Goal: Task Accomplishment & Management: Manage account settings

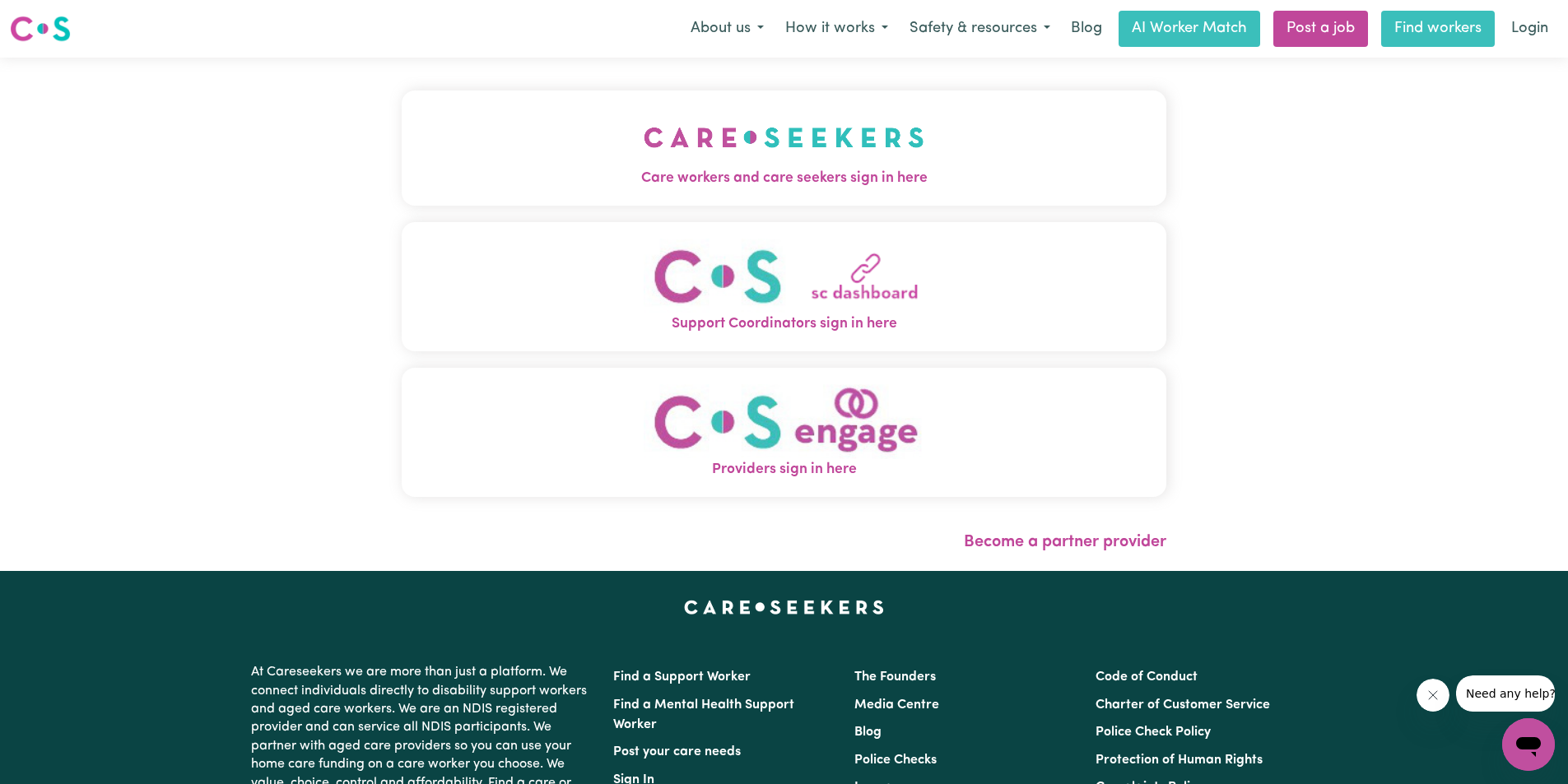
click at [1429, 31] on link "Find workers" at bounding box center [1438, 28] width 113 height 36
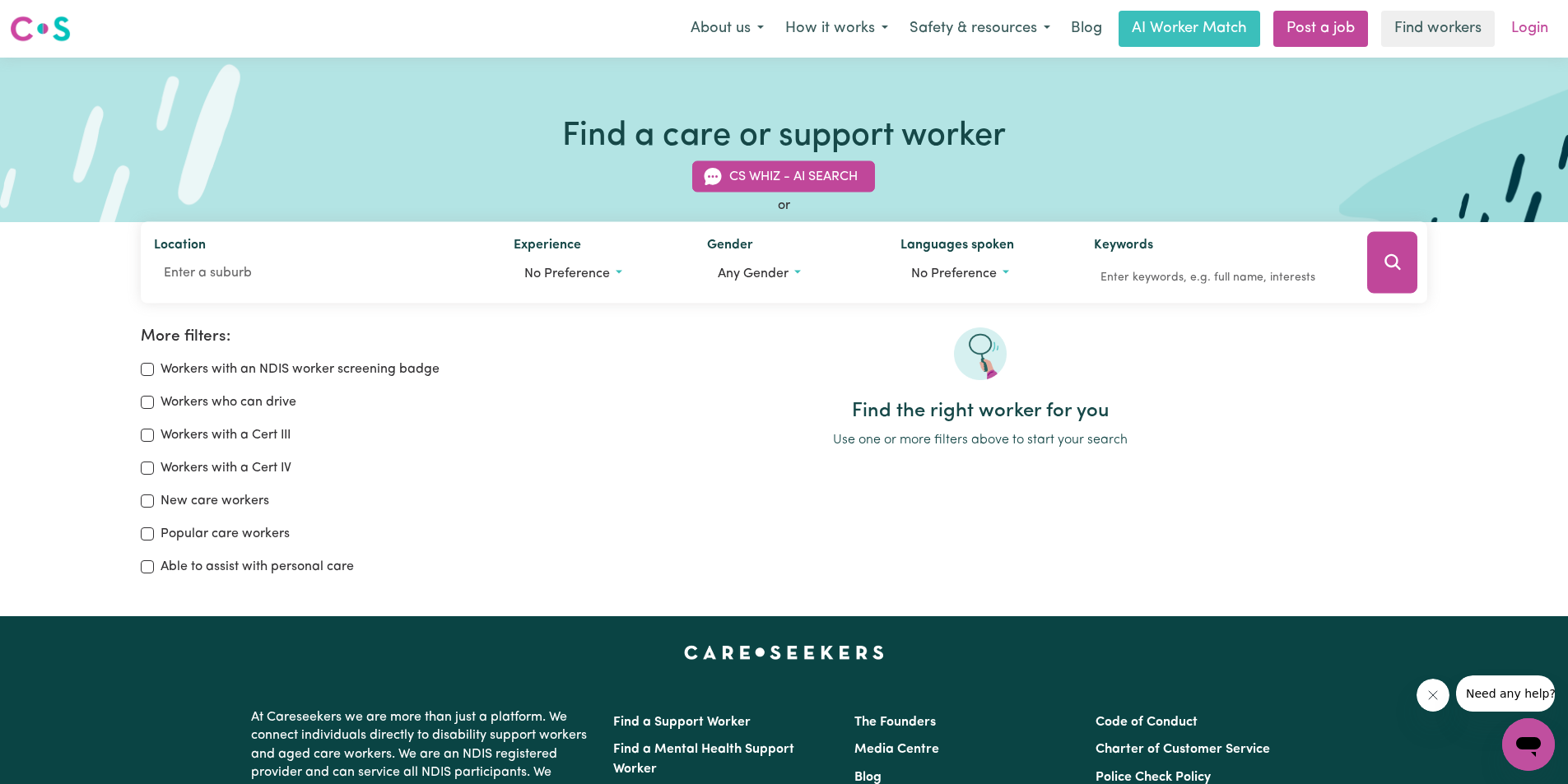
click at [1531, 34] on link "Login" at bounding box center [1530, 28] width 57 height 36
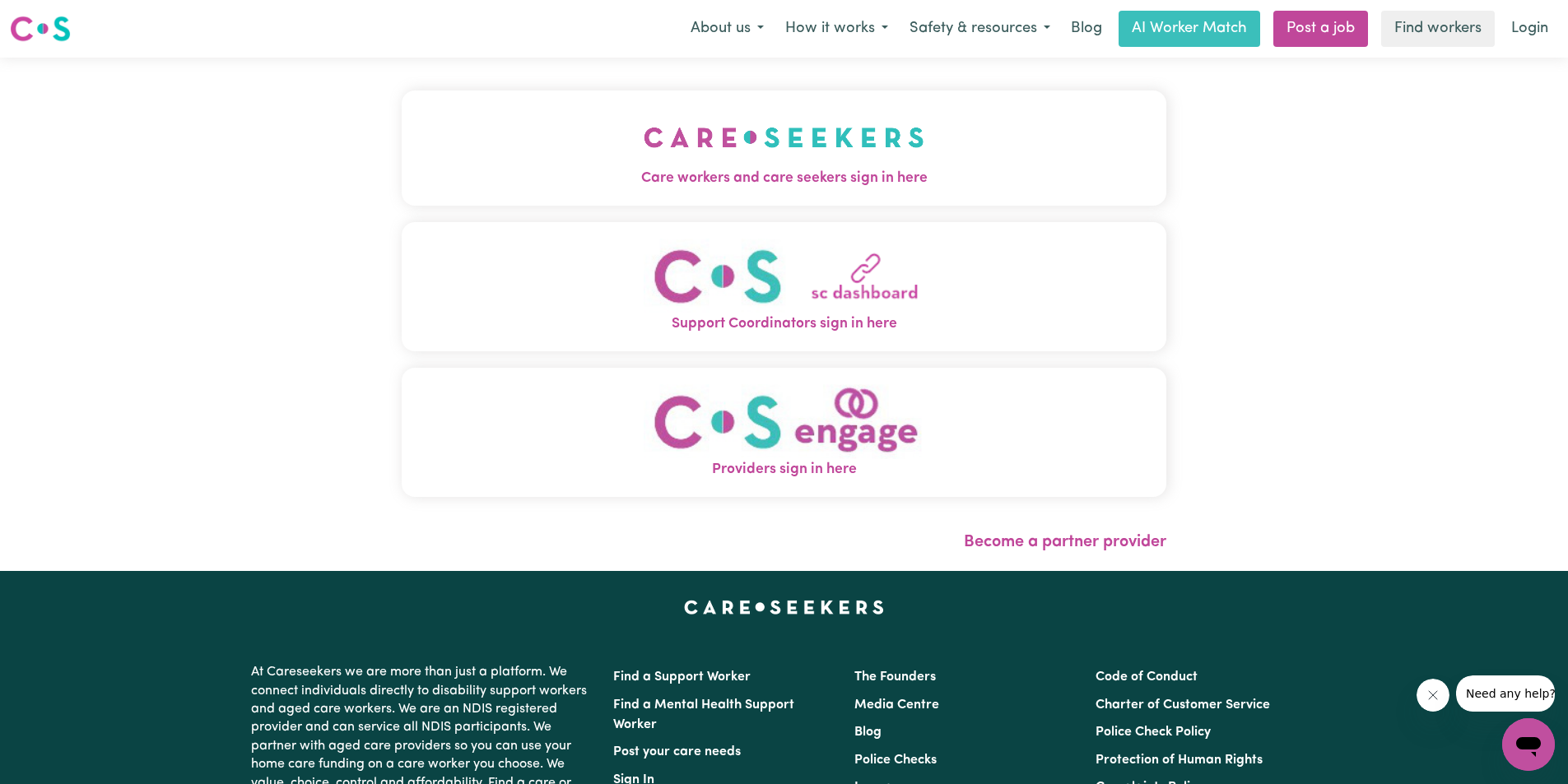
click at [794, 431] on img "Providers sign in here" at bounding box center [784, 421] width 280 height 75
click at [1351, 39] on link "Post a job" at bounding box center [1321, 28] width 94 height 36
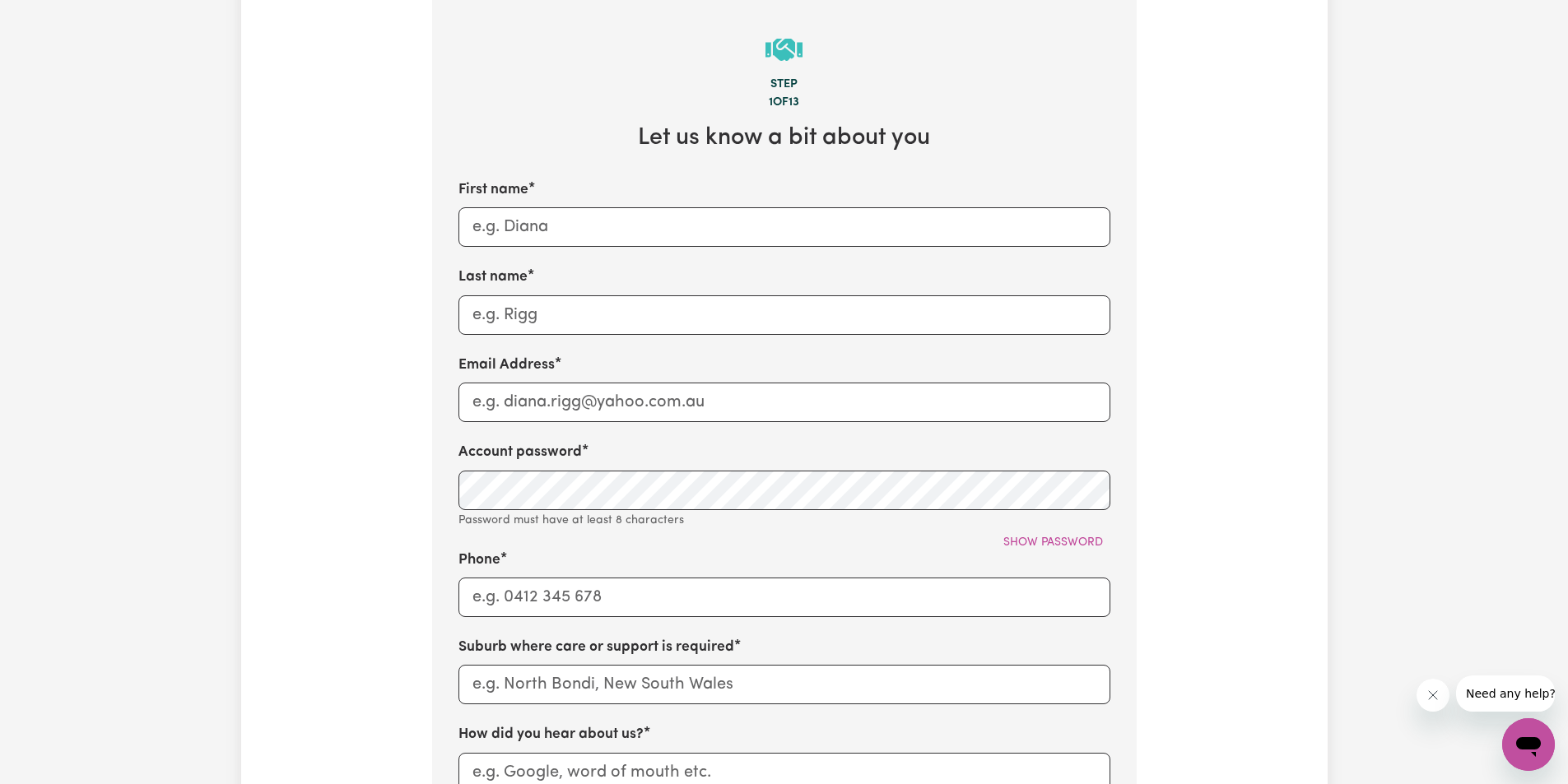
scroll to position [486, 0]
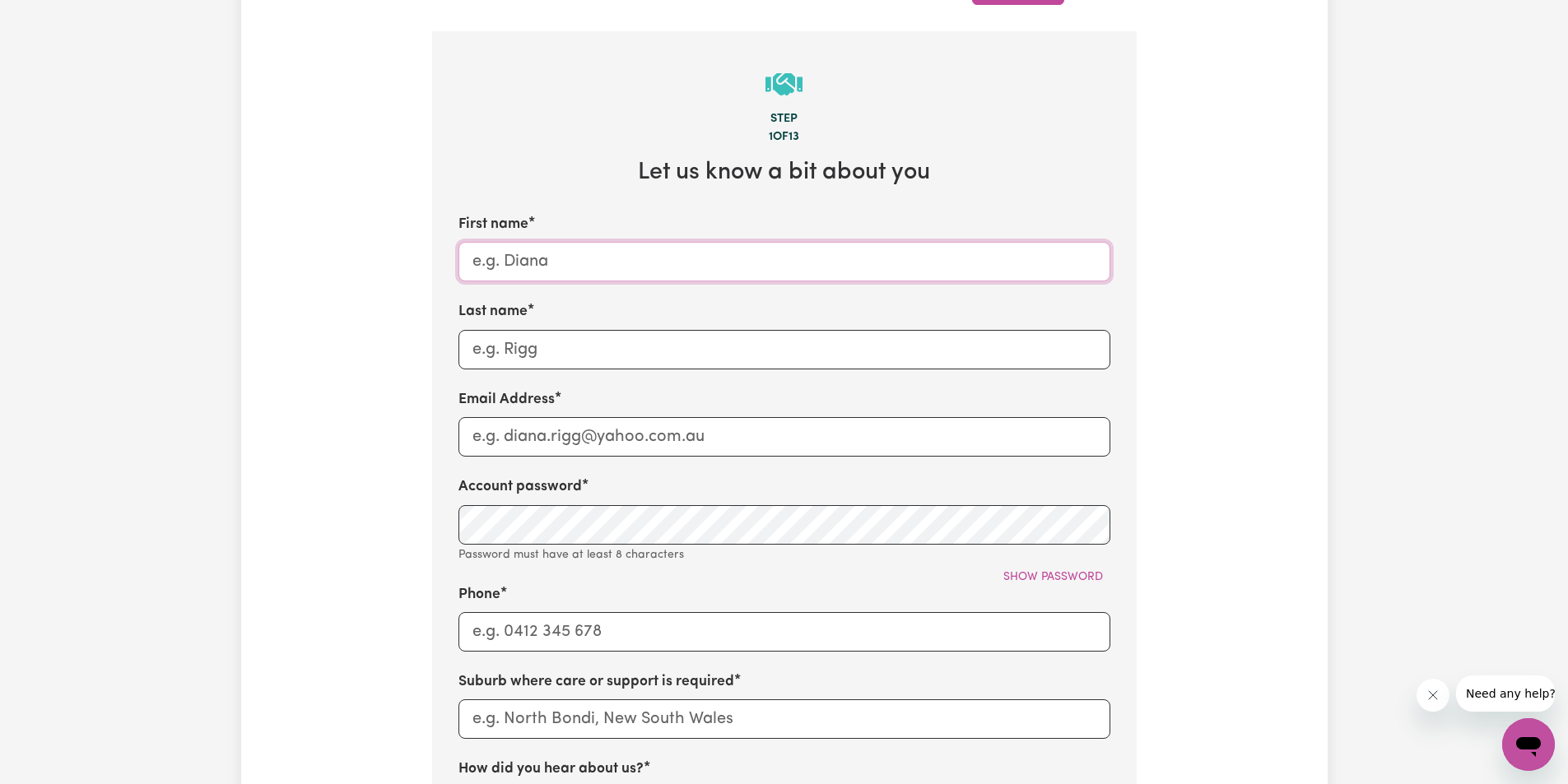
click at [486, 257] on input "First name" at bounding box center [784, 261] width 652 height 40
type input "luqman"
type input "bangash"
type input "luqmanbangash99@gmail.com"
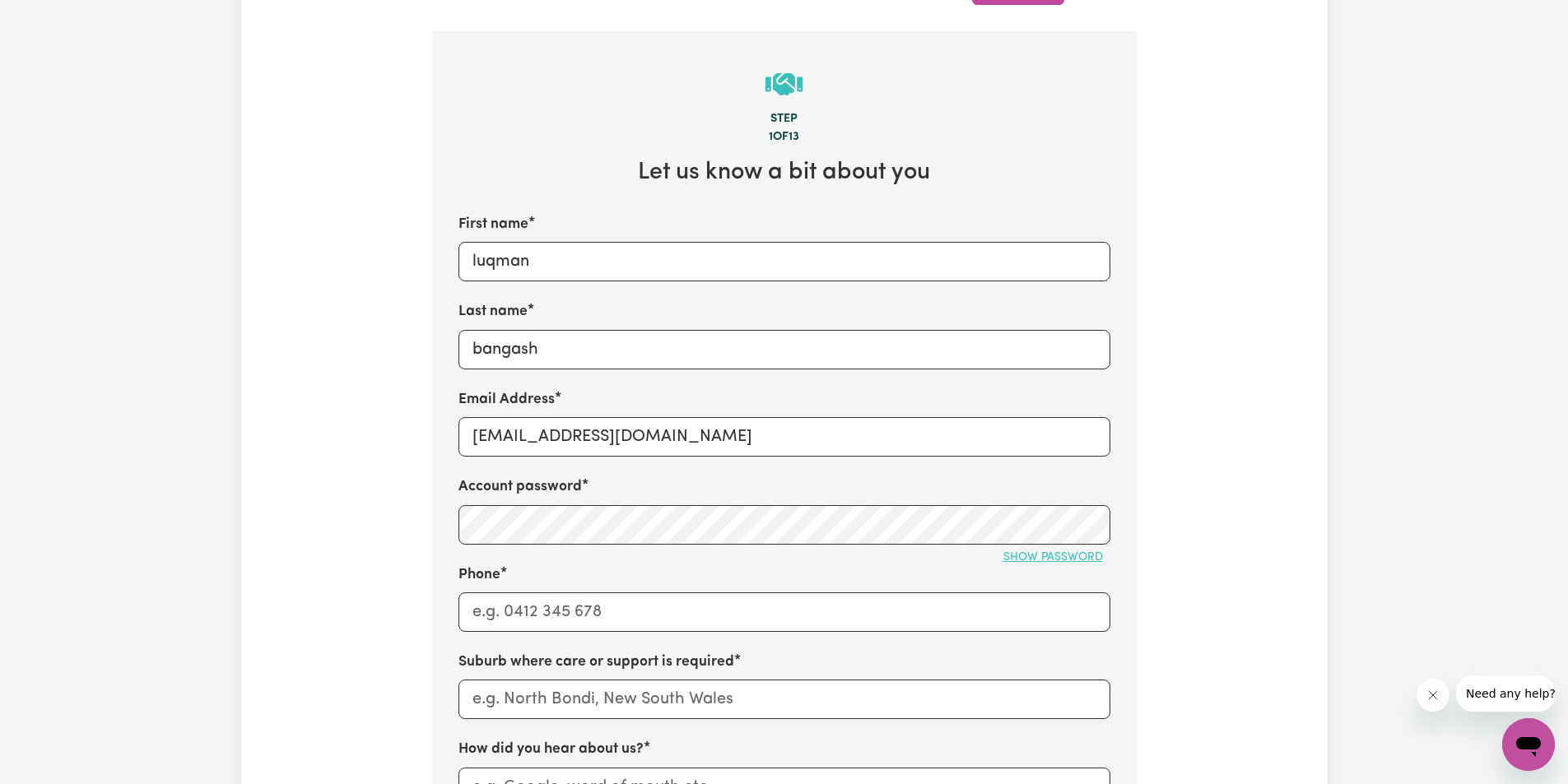
click at [1033, 563] on span "Show password" at bounding box center [1054, 557] width 100 height 12
click at [520, 620] on input "Phone" at bounding box center [784, 612] width 652 height 40
type input "04775155835"
click at [521, 700] on input "text" at bounding box center [784, 699] width 652 height 40
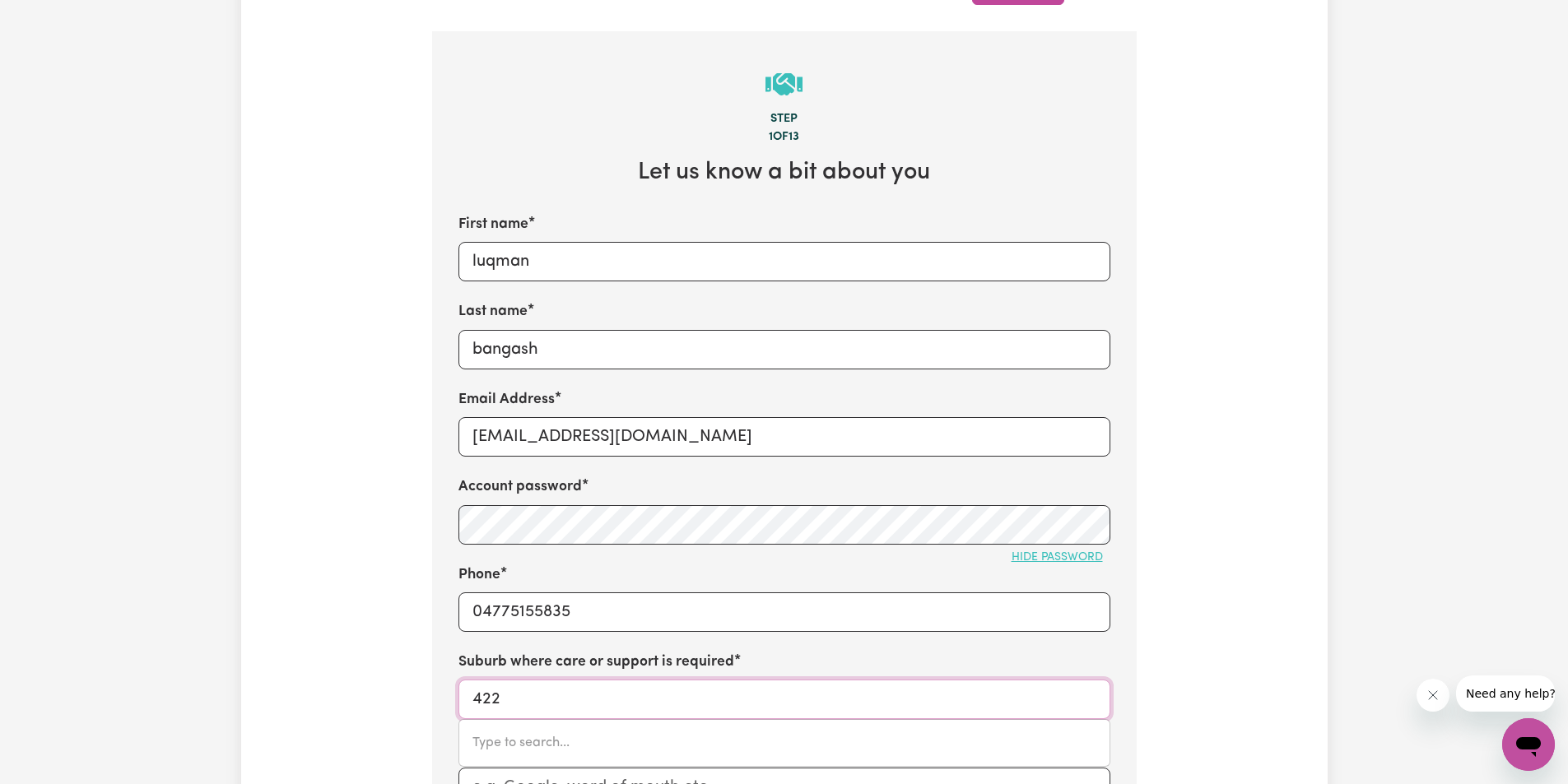
type input "4220"
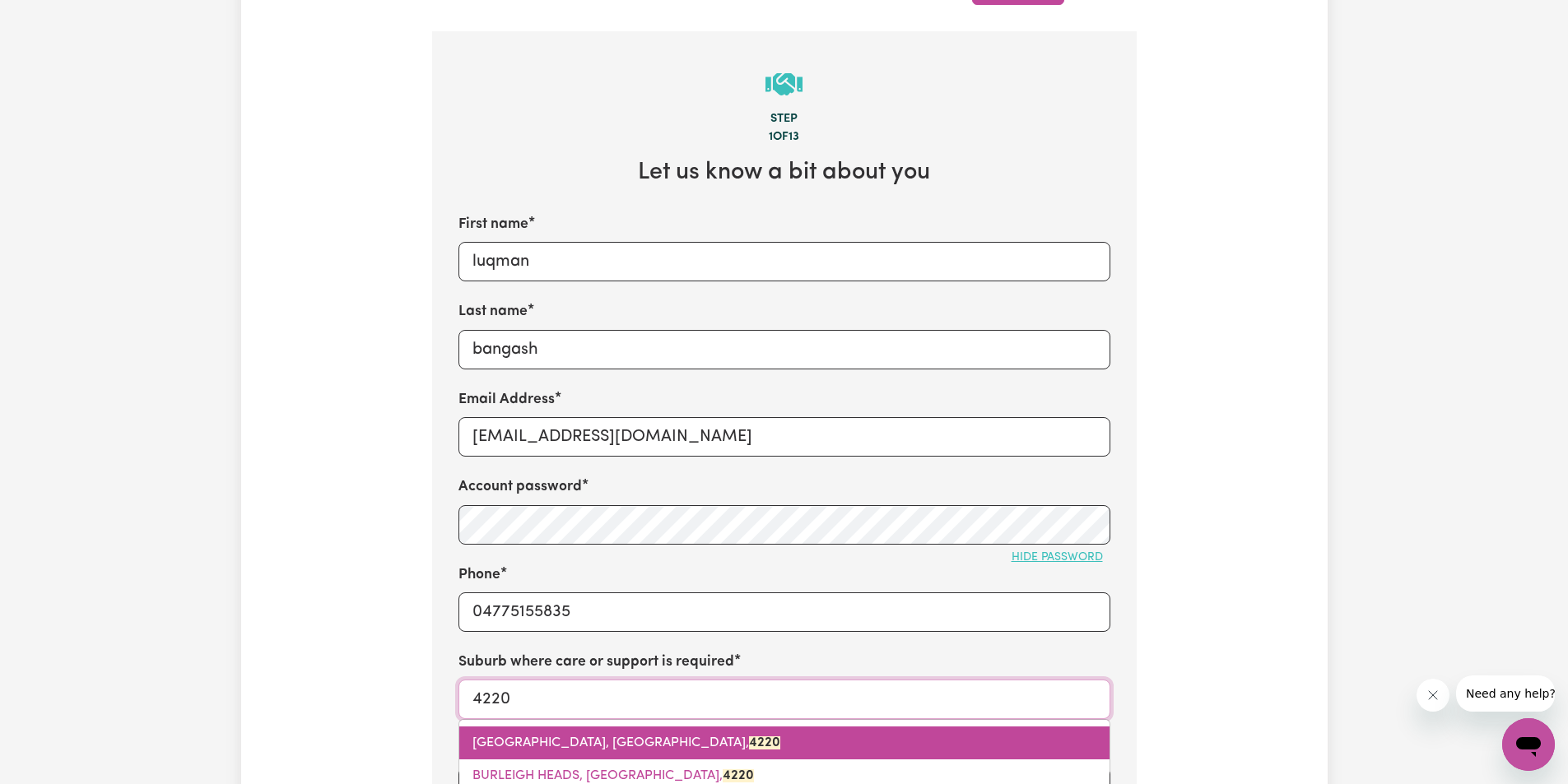
click at [561, 741] on span "BURLEIGH DC, Queensland, 4220" at bounding box center [627, 743] width 308 height 13
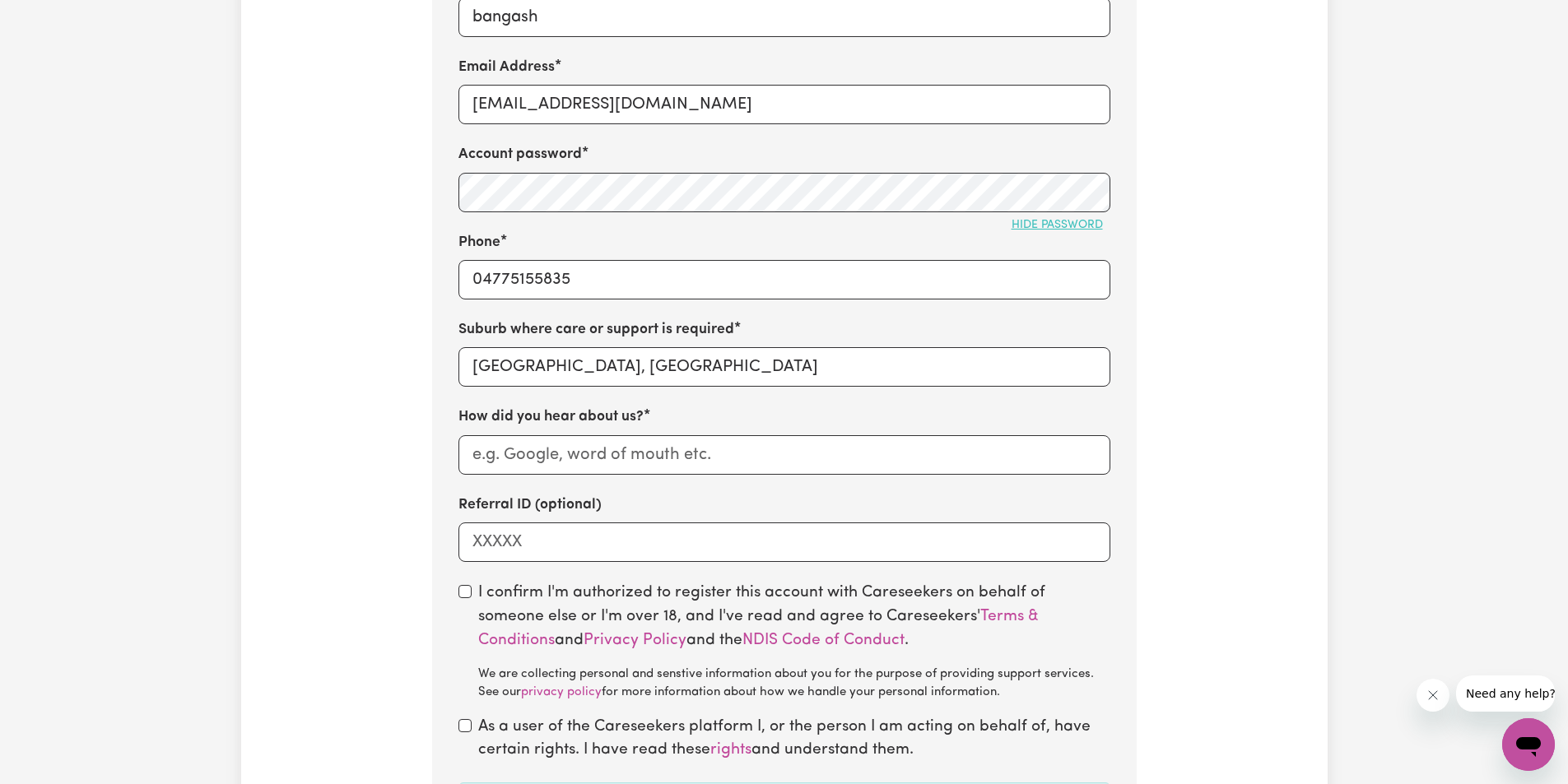
scroll to position [853, 0]
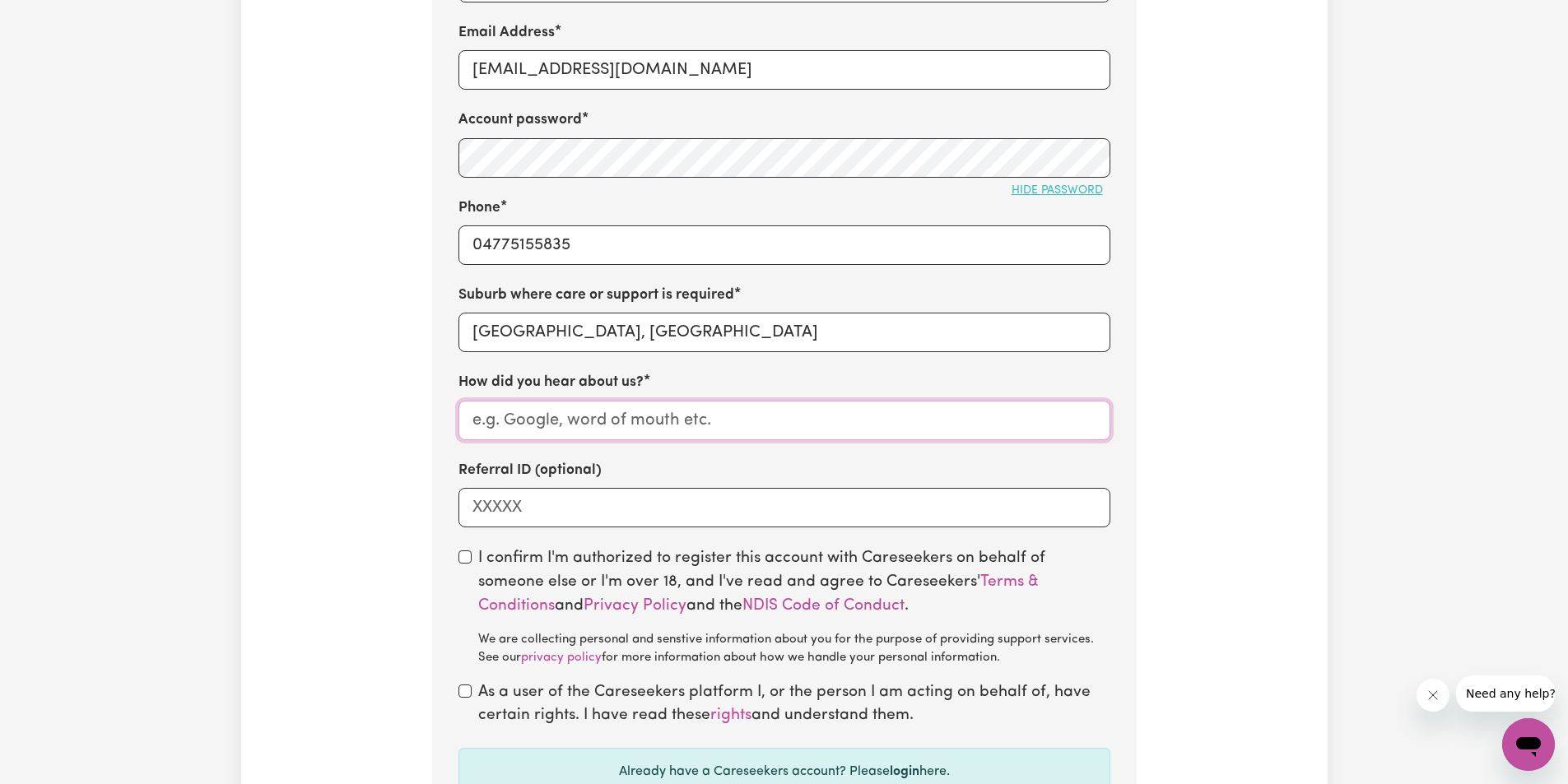
click at [565, 426] on input "How did you hear about us?" at bounding box center [784, 421] width 652 height 40
click at [557, 498] on input "Referral ID (optional)" at bounding box center [784, 508] width 652 height 40
click at [581, 428] on input "How did you hear about us?" at bounding box center [784, 421] width 652 height 40
type input "GOOGLE"
click at [462, 560] on input "checkbox" at bounding box center [465, 557] width 13 height 13
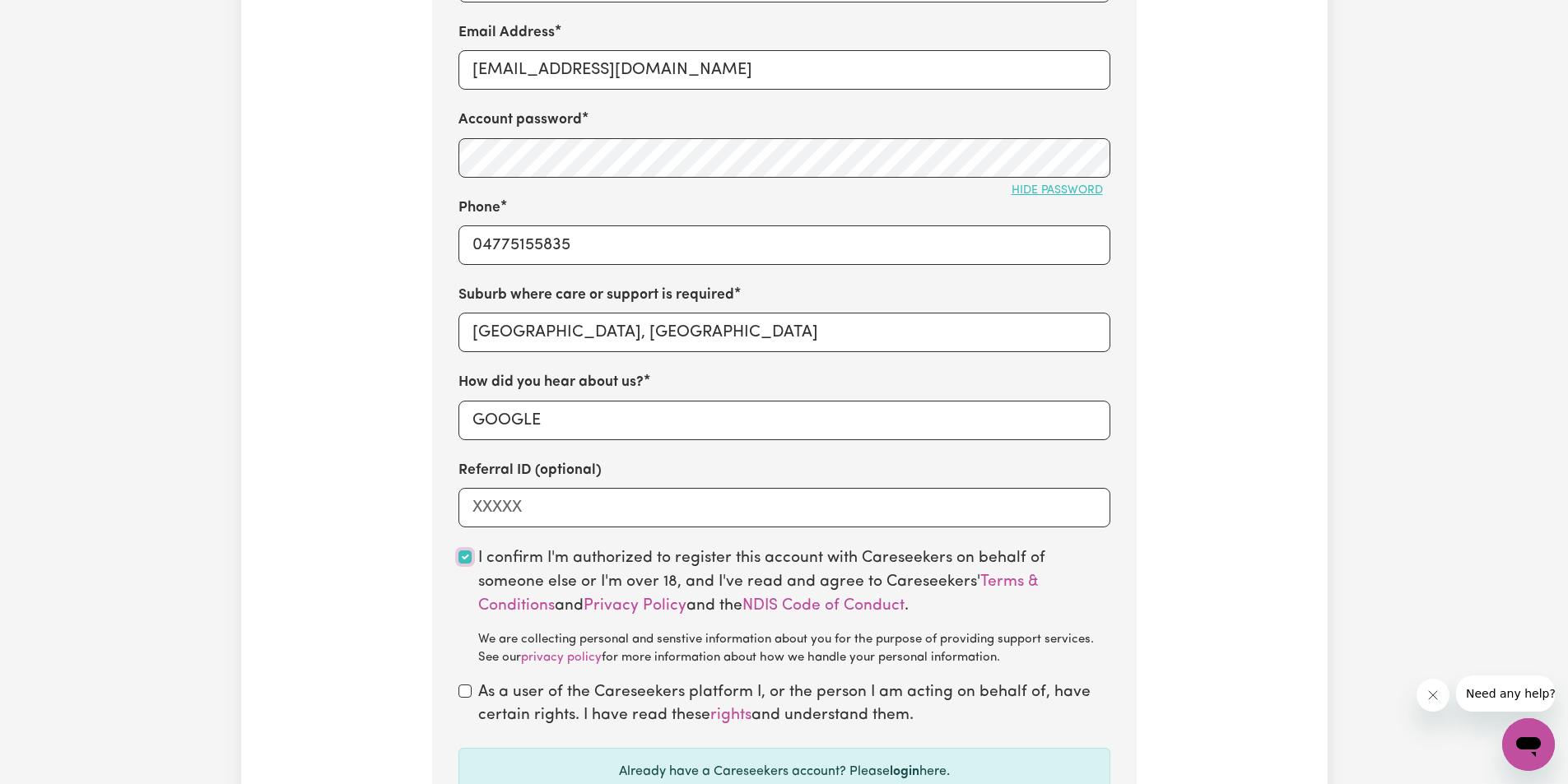
checkbox input "true"
click at [463, 698] on input "checkbox" at bounding box center [465, 692] width 13 height 13
checkbox input "true"
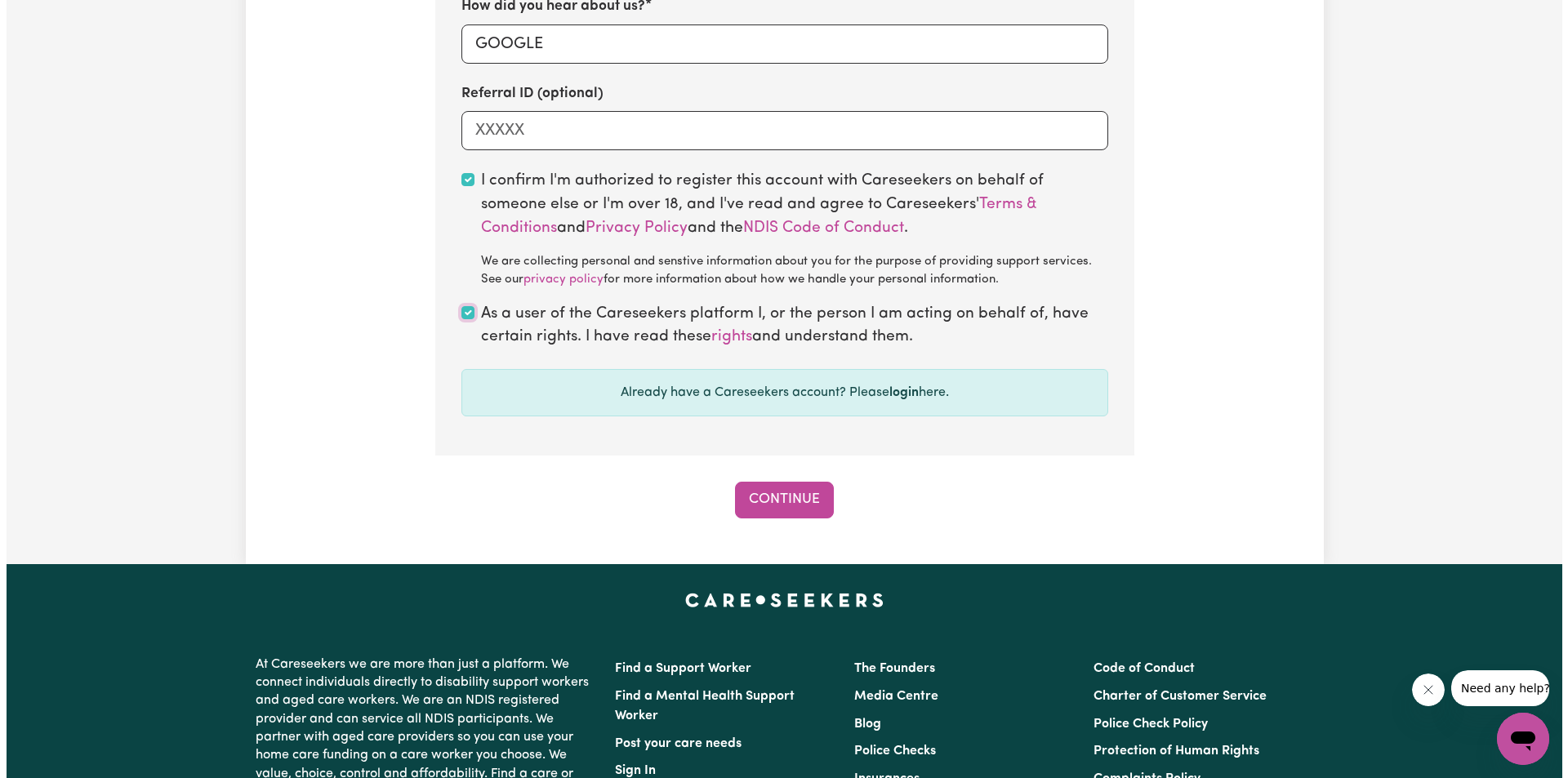
scroll to position [1256, 0]
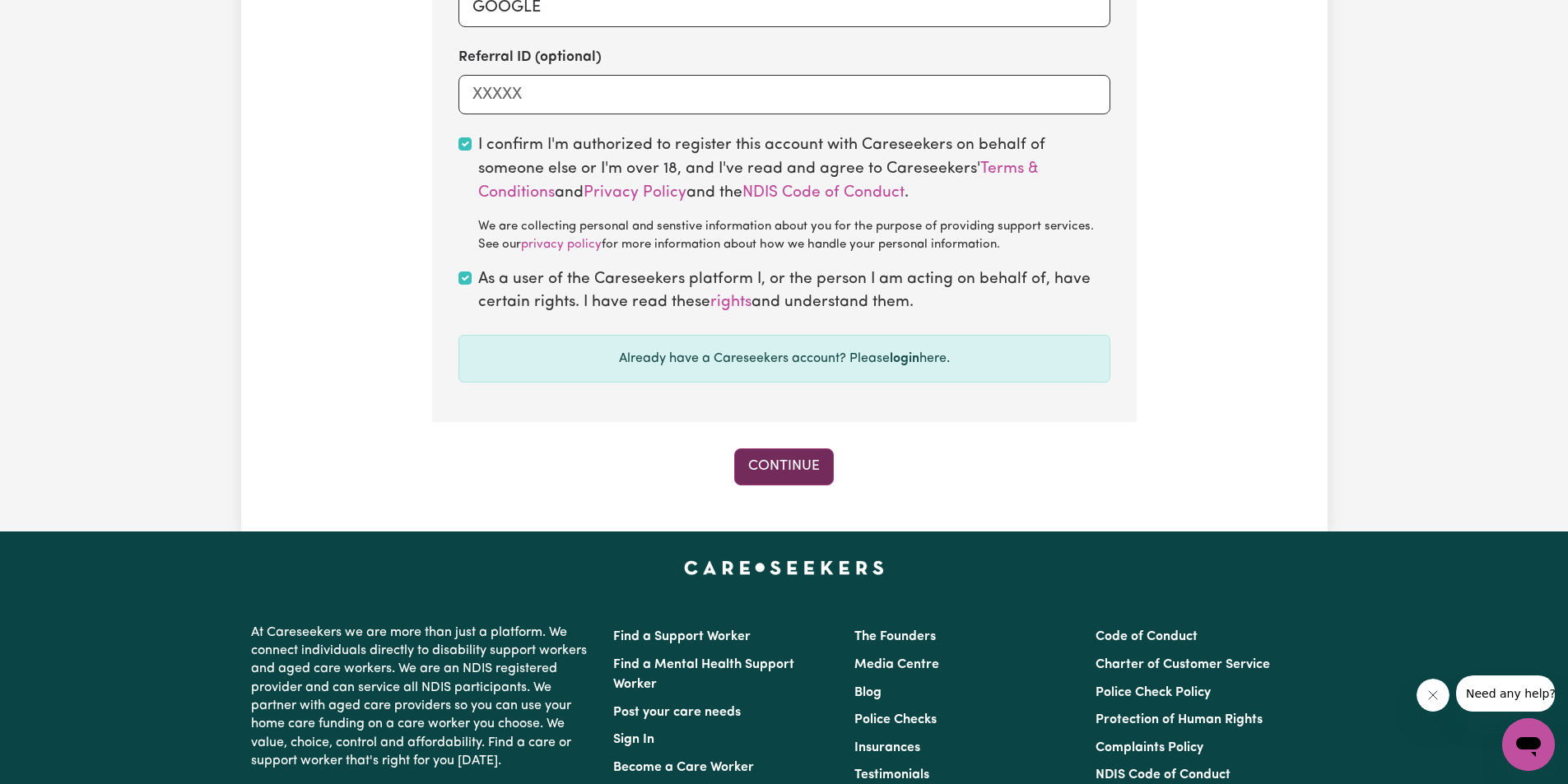
click at [824, 460] on button "Continue" at bounding box center [784, 466] width 100 height 36
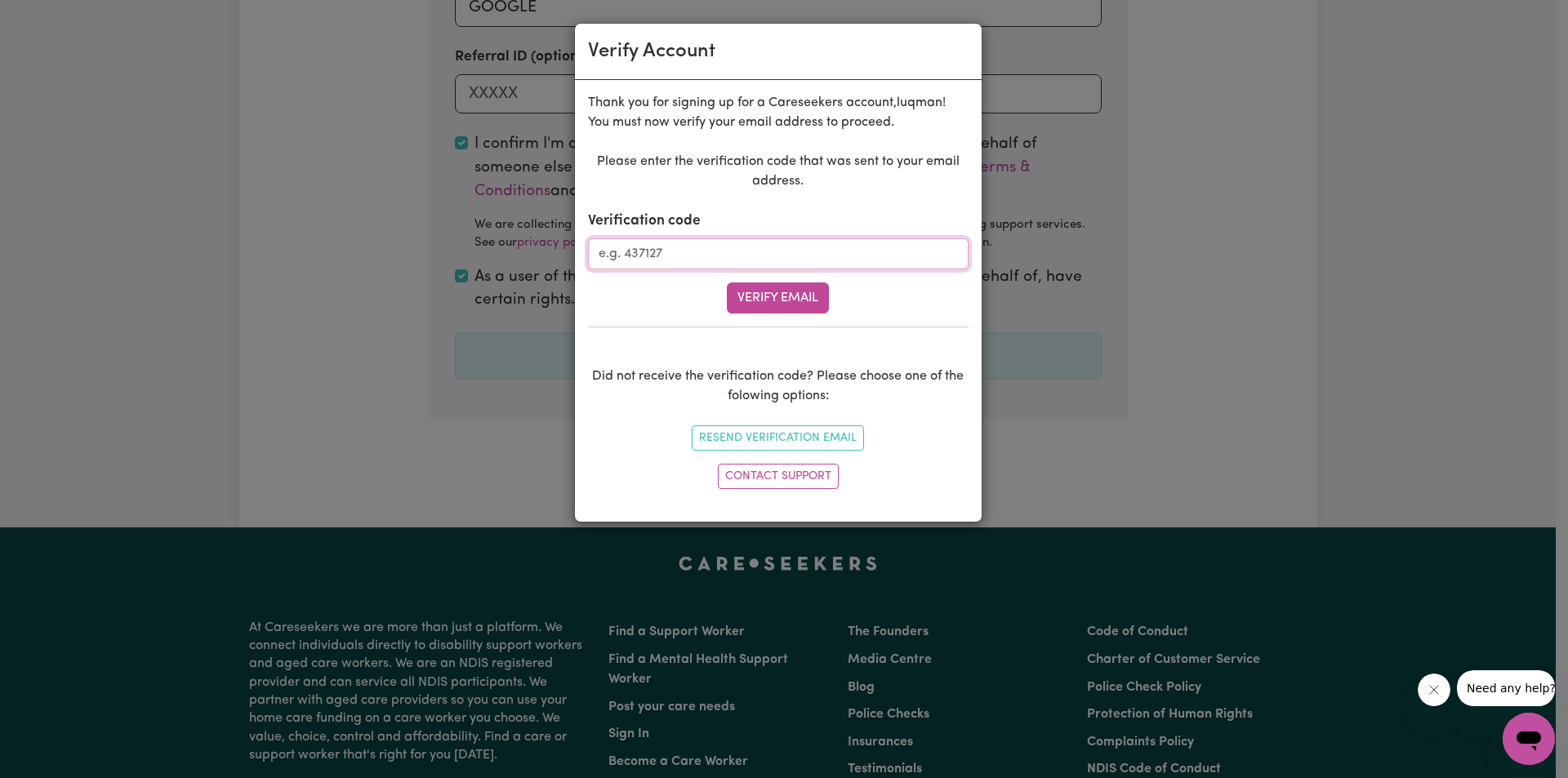
click at [654, 267] on input "Verification code" at bounding box center [778, 254] width 380 height 31
type input "193411"
click at [758, 290] on button "Verify Email" at bounding box center [777, 298] width 102 height 31
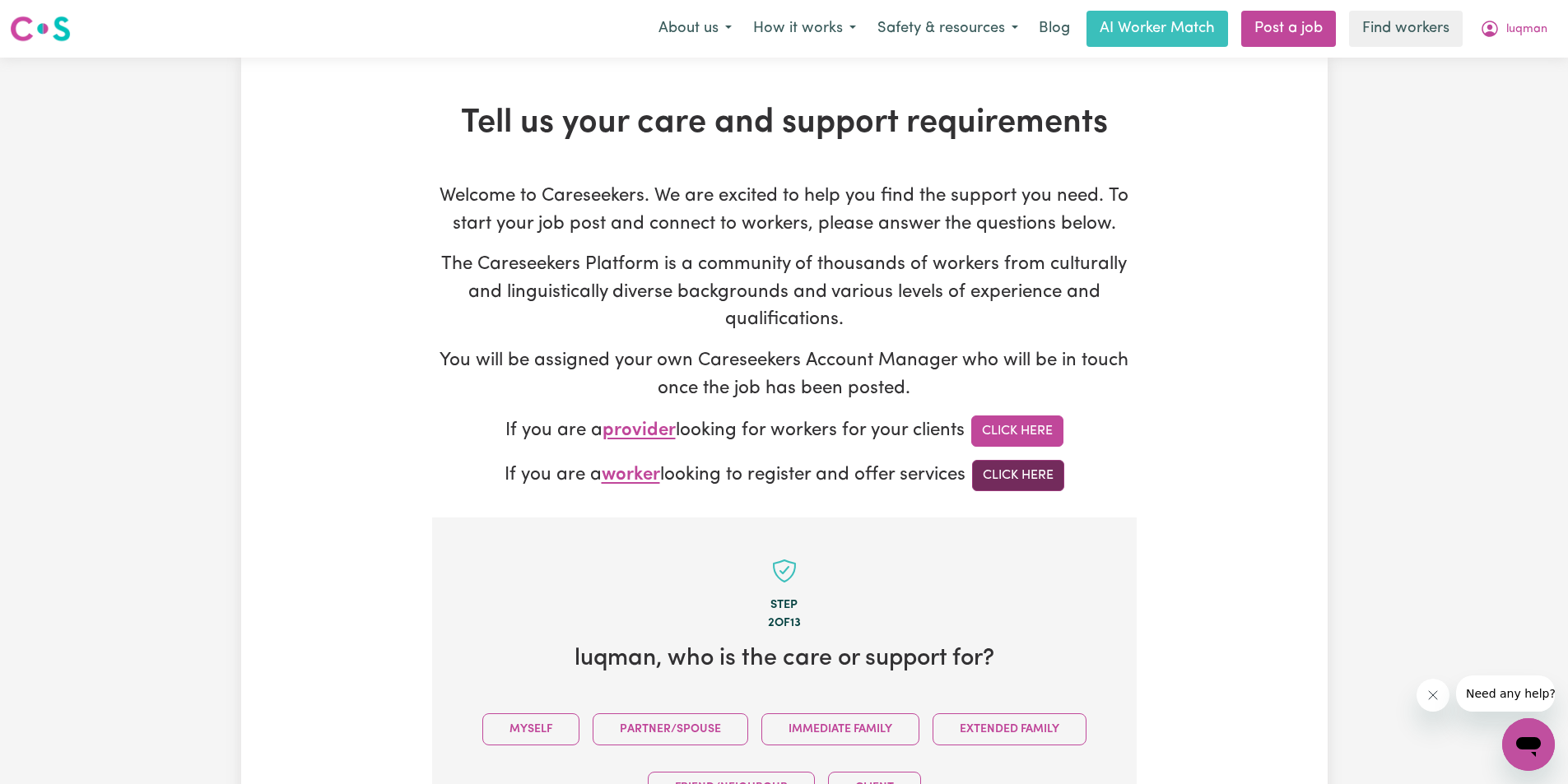
click at [1034, 486] on link "Click Here" at bounding box center [1019, 475] width 93 height 31
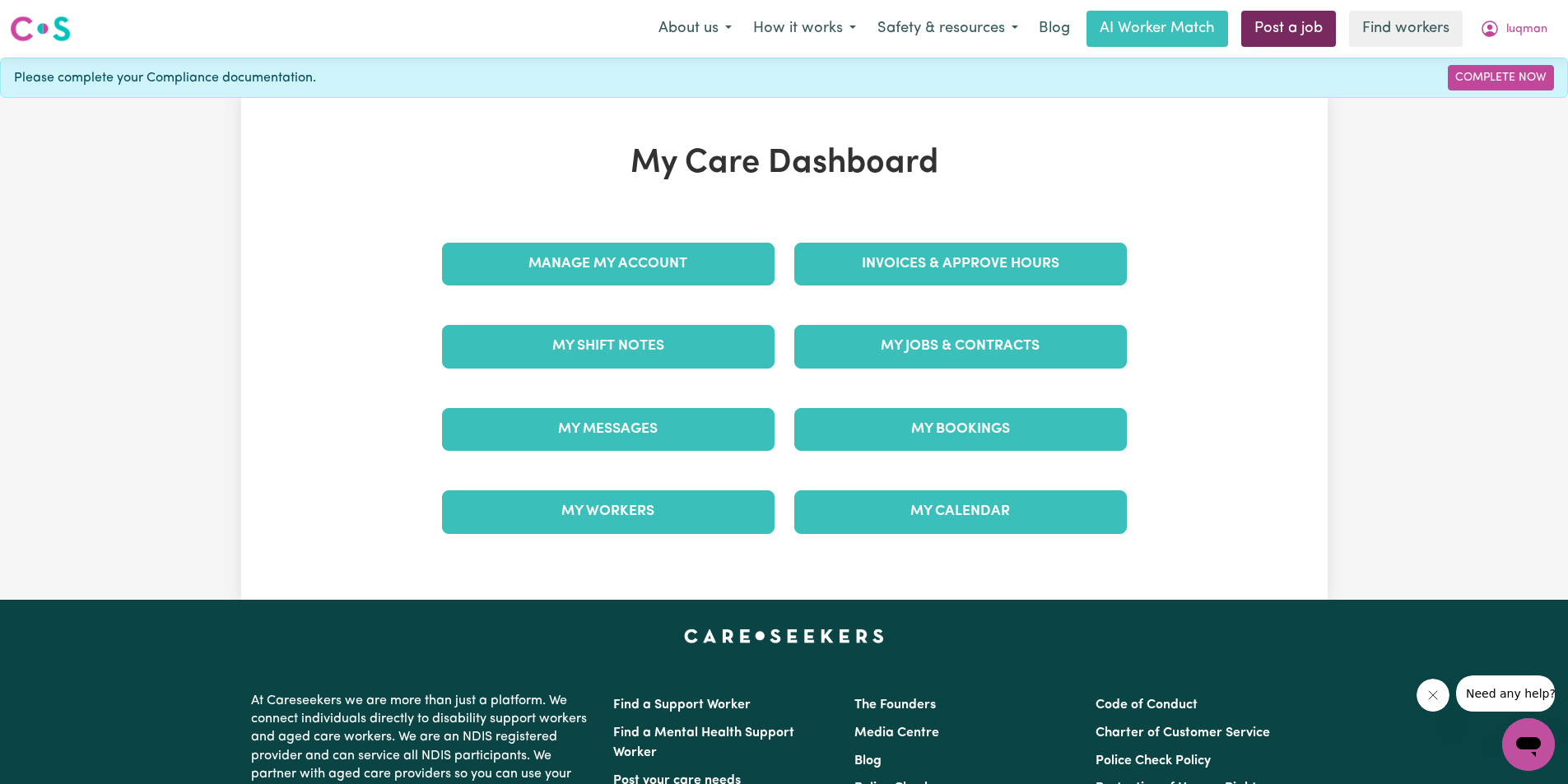
click at [1265, 35] on link "Post a job" at bounding box center [1289, 28] width 94 height 36
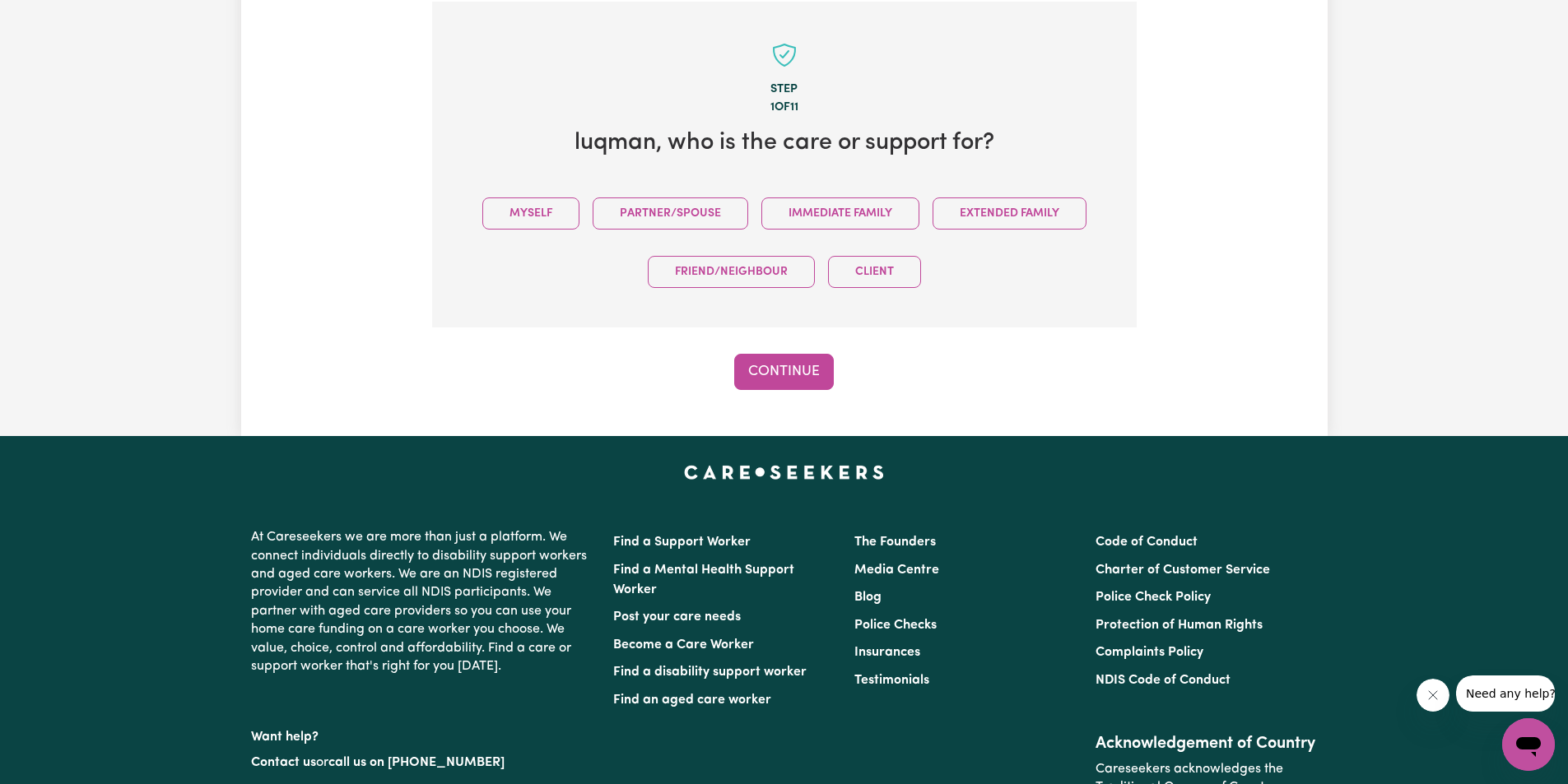
scroll to position [360, 0]
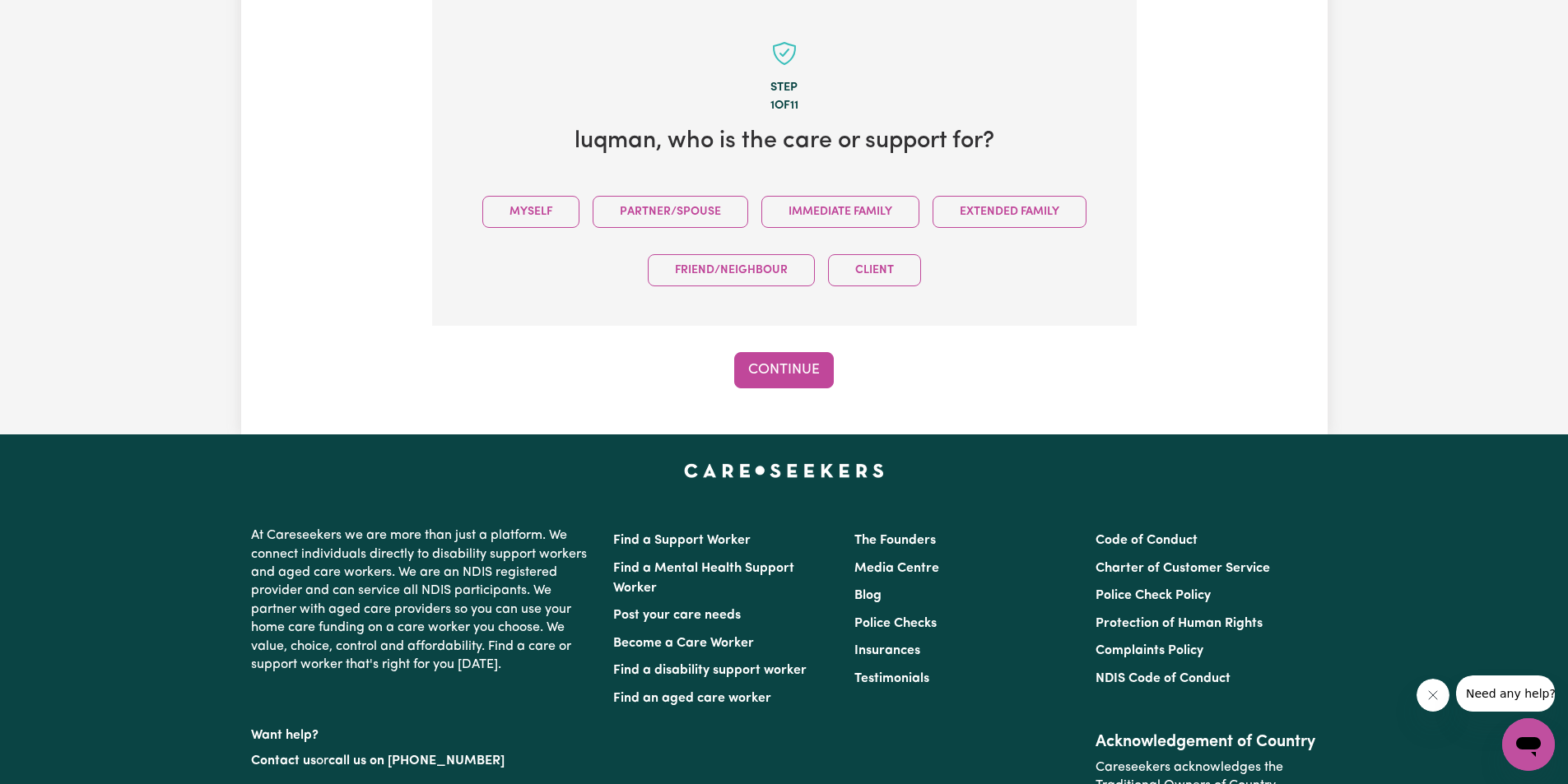
drag, startPoint x: 1567, startPoint y: 251, endPoint x: 1576, endPoint y: 190, distance: 61.7
click at [1568, 191] on html "Menu About us How it works Safety & resources Blog AI Worker Match Post a job F…" at bounding box center [784, 364] width 1568 height 1450
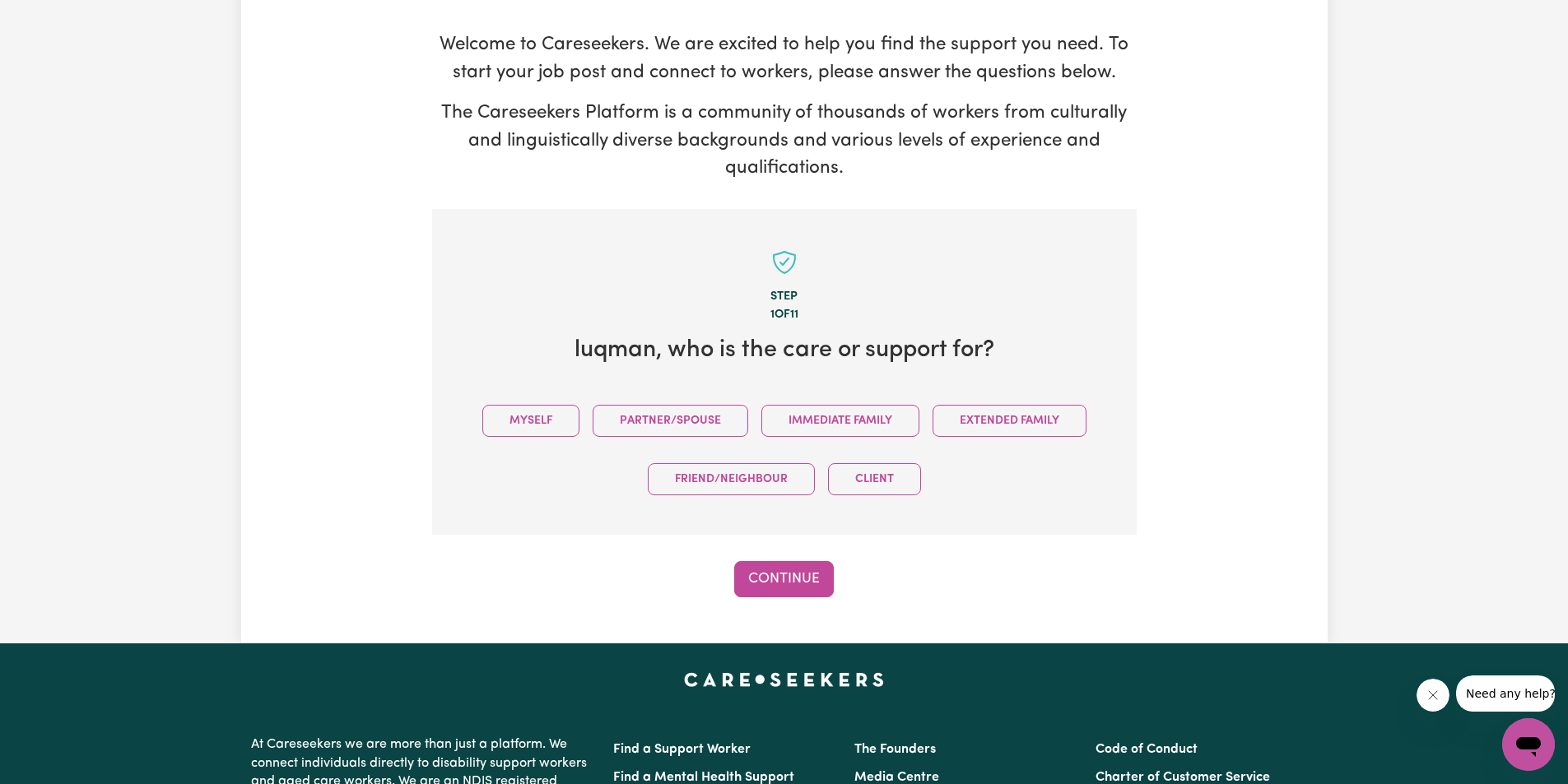
scroll to position [0, 0]
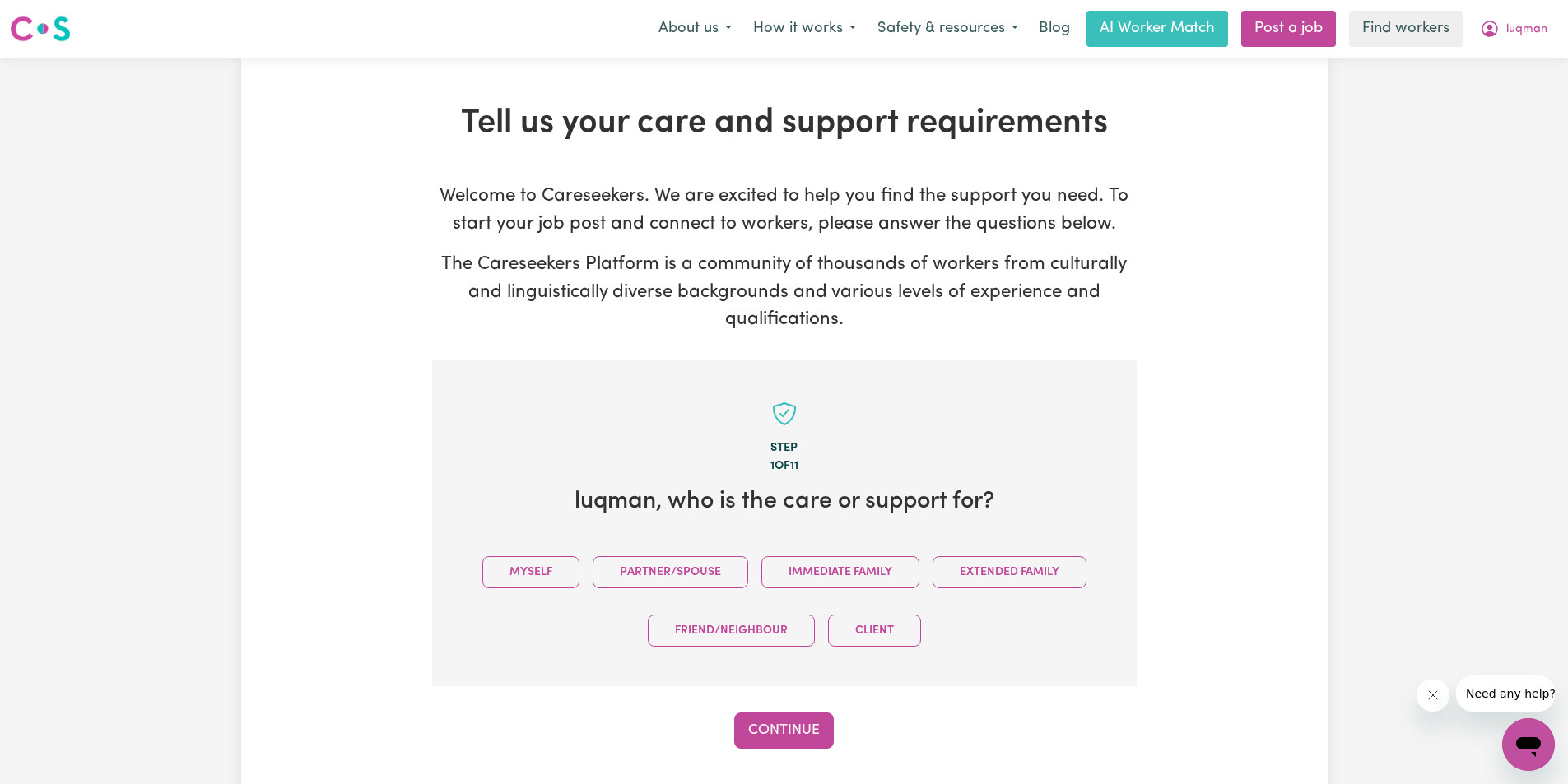
click at [820, 49] on nav "Menu About us How it works Safety & resources Blog AI Worker Match Post a job F…" at bounding box center [784, 28] width 1568 height 58
click at [828, 39] on button "How it works" at bounding box center [805, 28] width 125 height 35
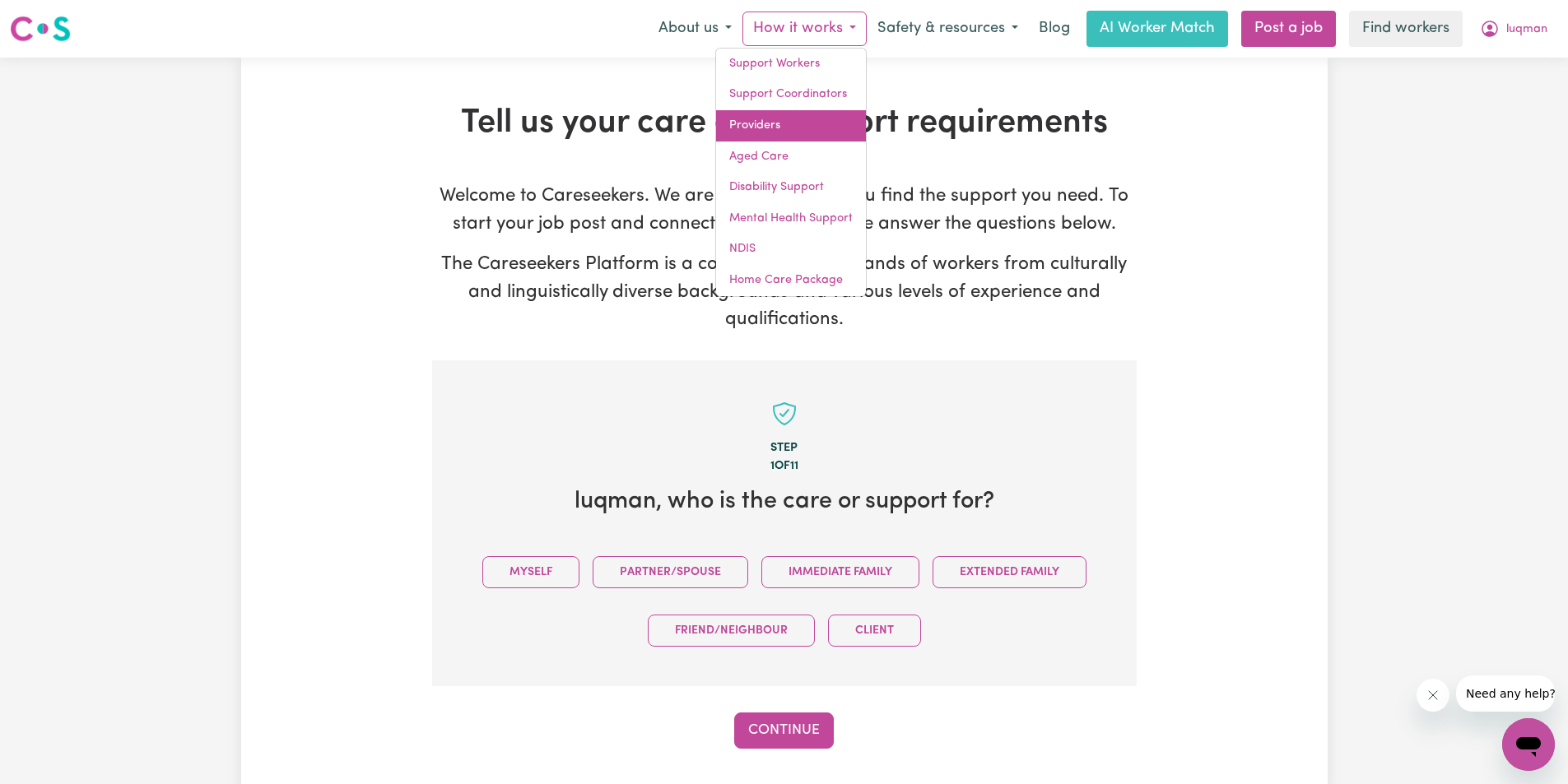
click at [767, 138] on link "Providers" at bounding box center [791, 125] width 150 height 31
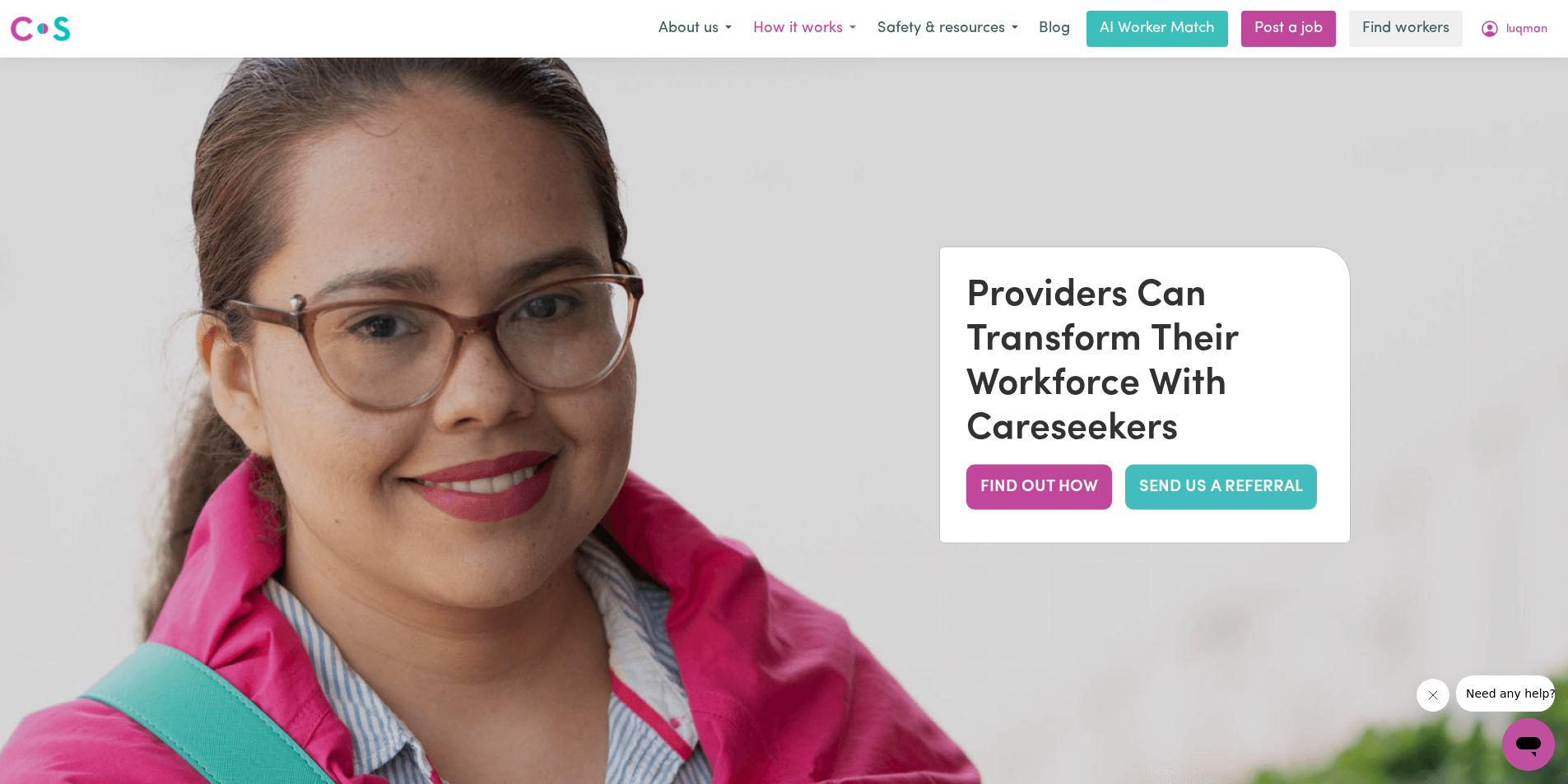
click at [834, 25] on button "How it works" at bounding box center [805, 28] width 125 height 35
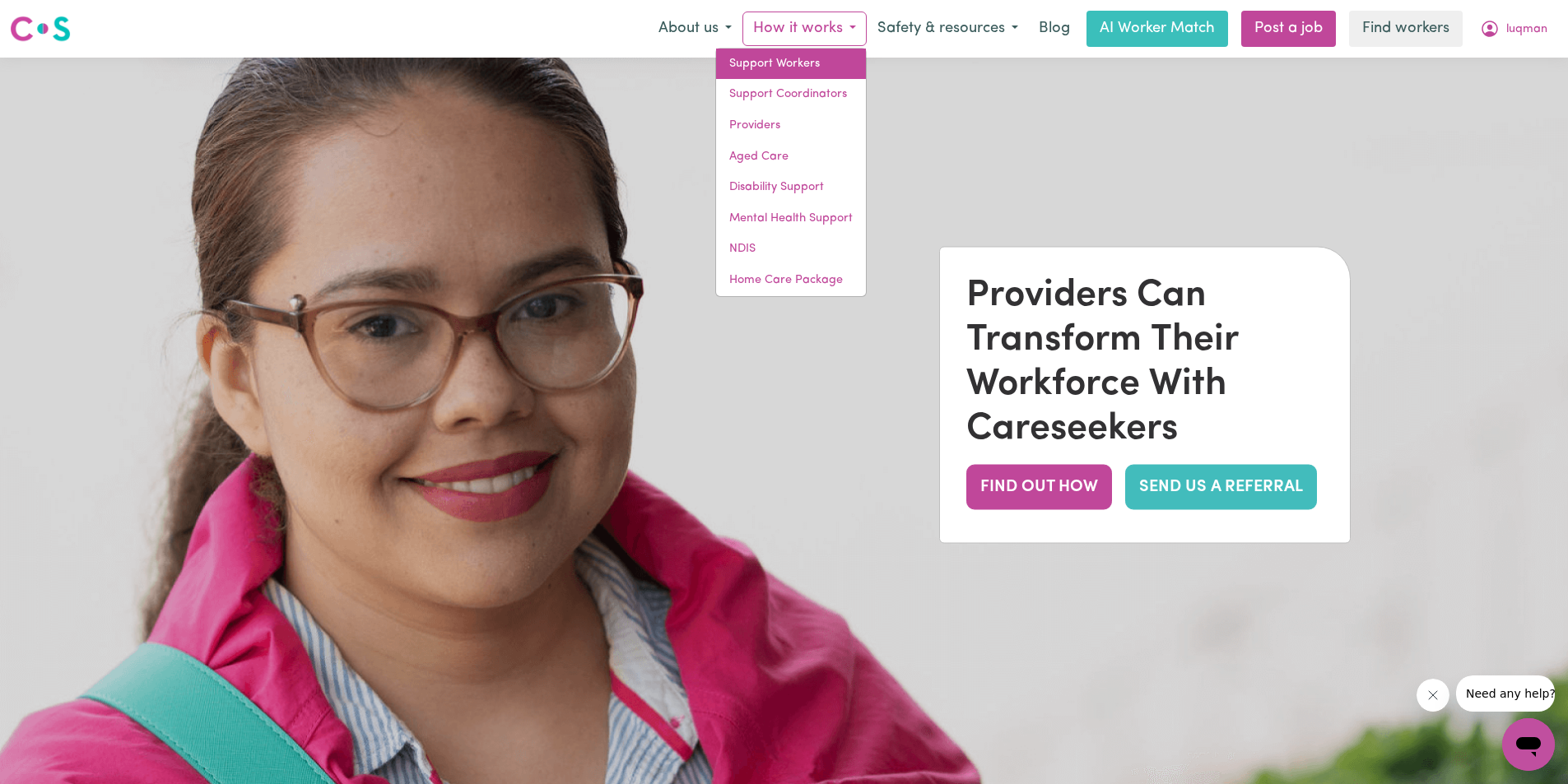
click at [777, 71] on link "Support Workers" at bounding box center [791, 63] width 150 height 31
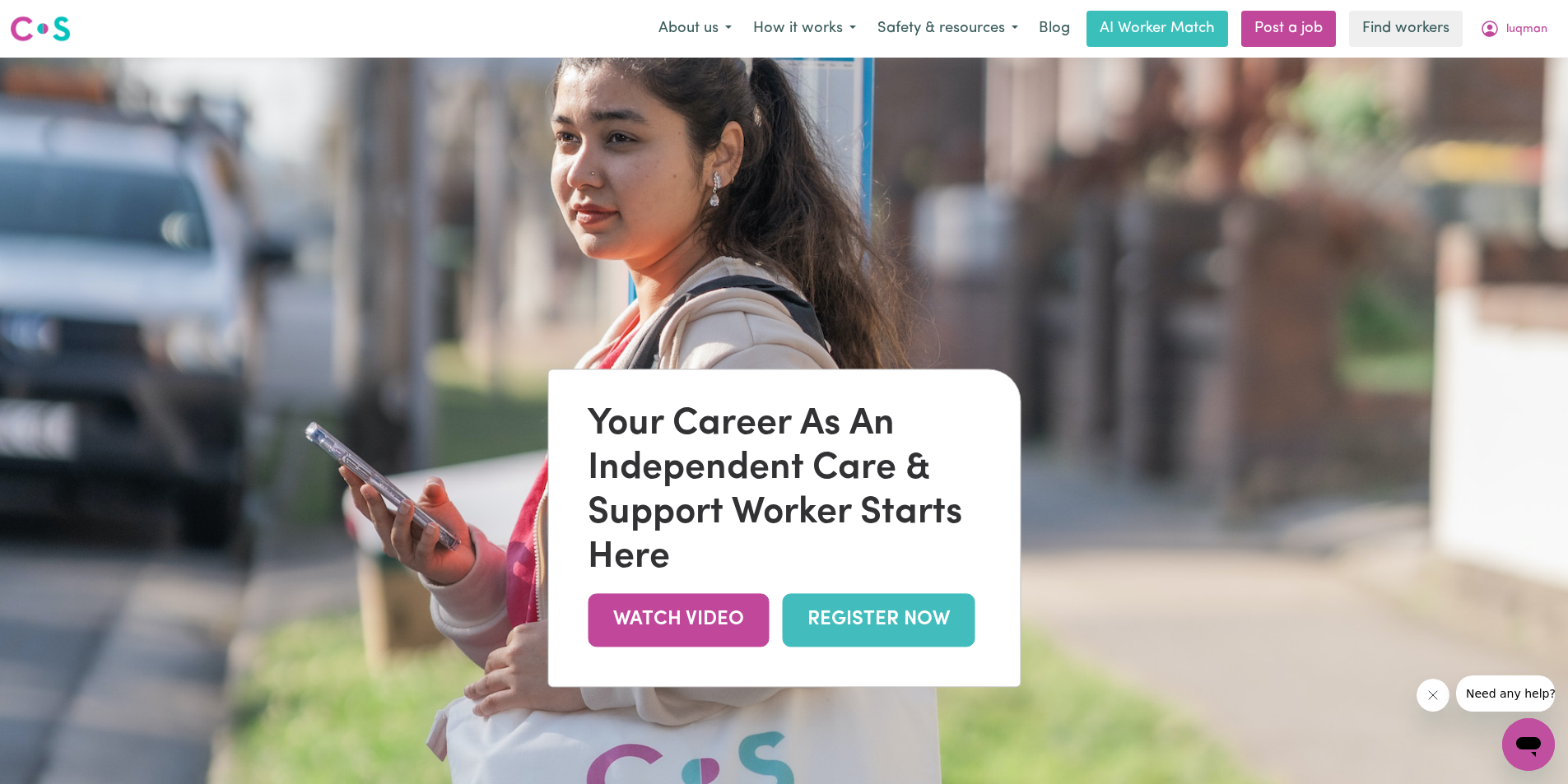
click at [885, 621] on link "REGISTER NOW" at bounding box center [878, 620] width 193 height 54
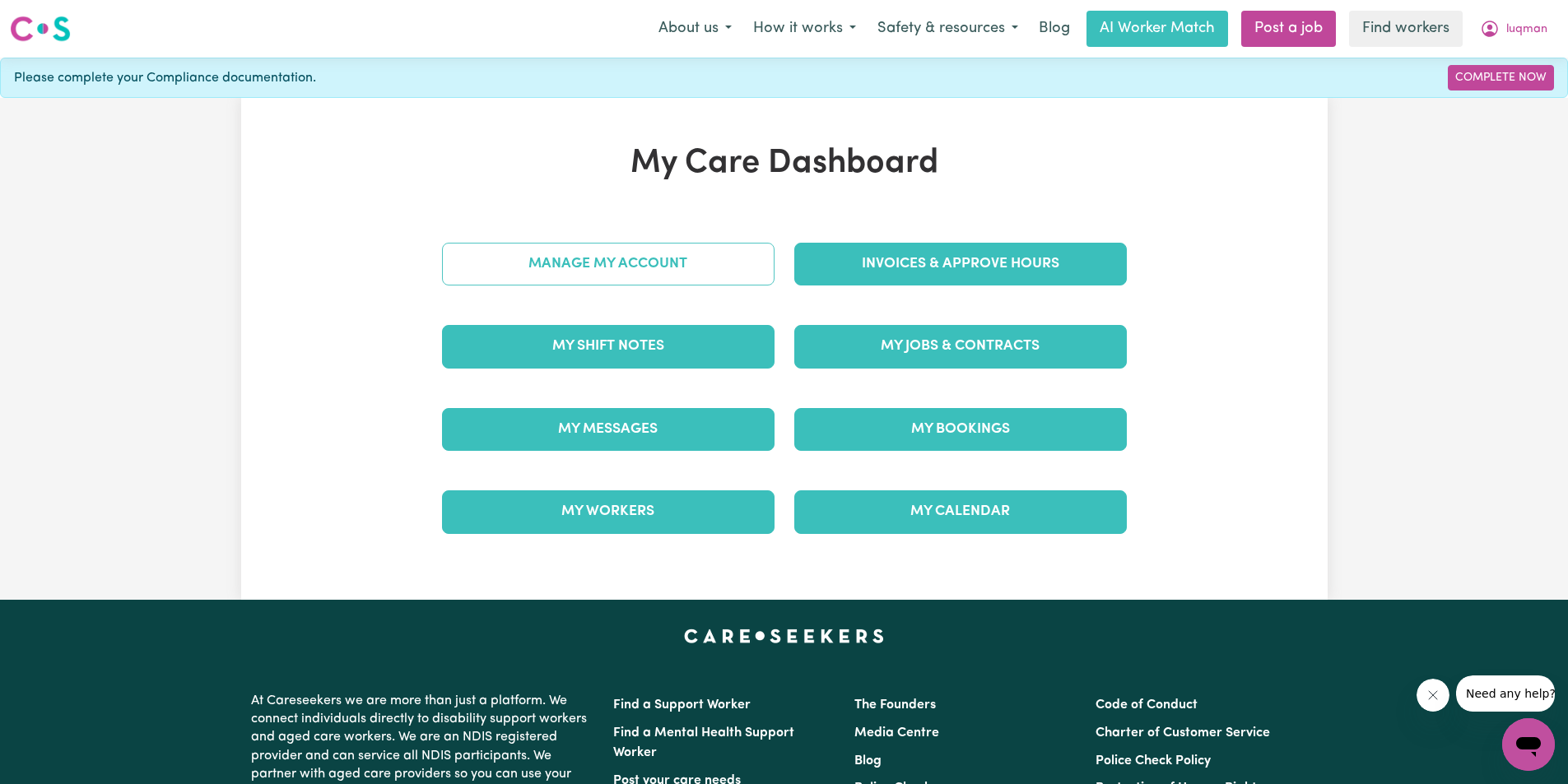
click at [622, 273] on link "Manage My Account" at bounding box center [608, 263] width 332 height 42
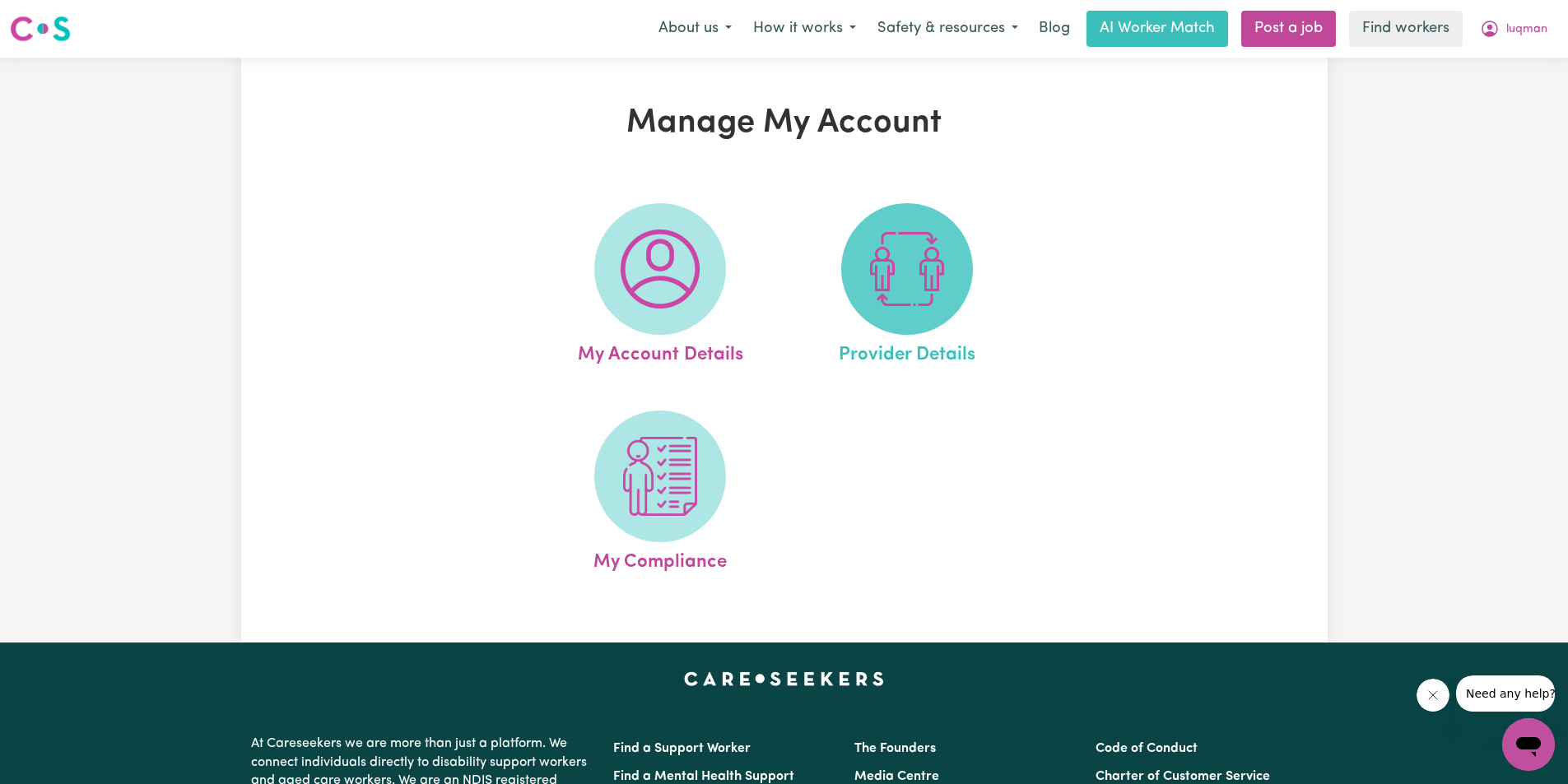
click at [886, 277] on img at bounding box center [907, 269] width 79 height 79
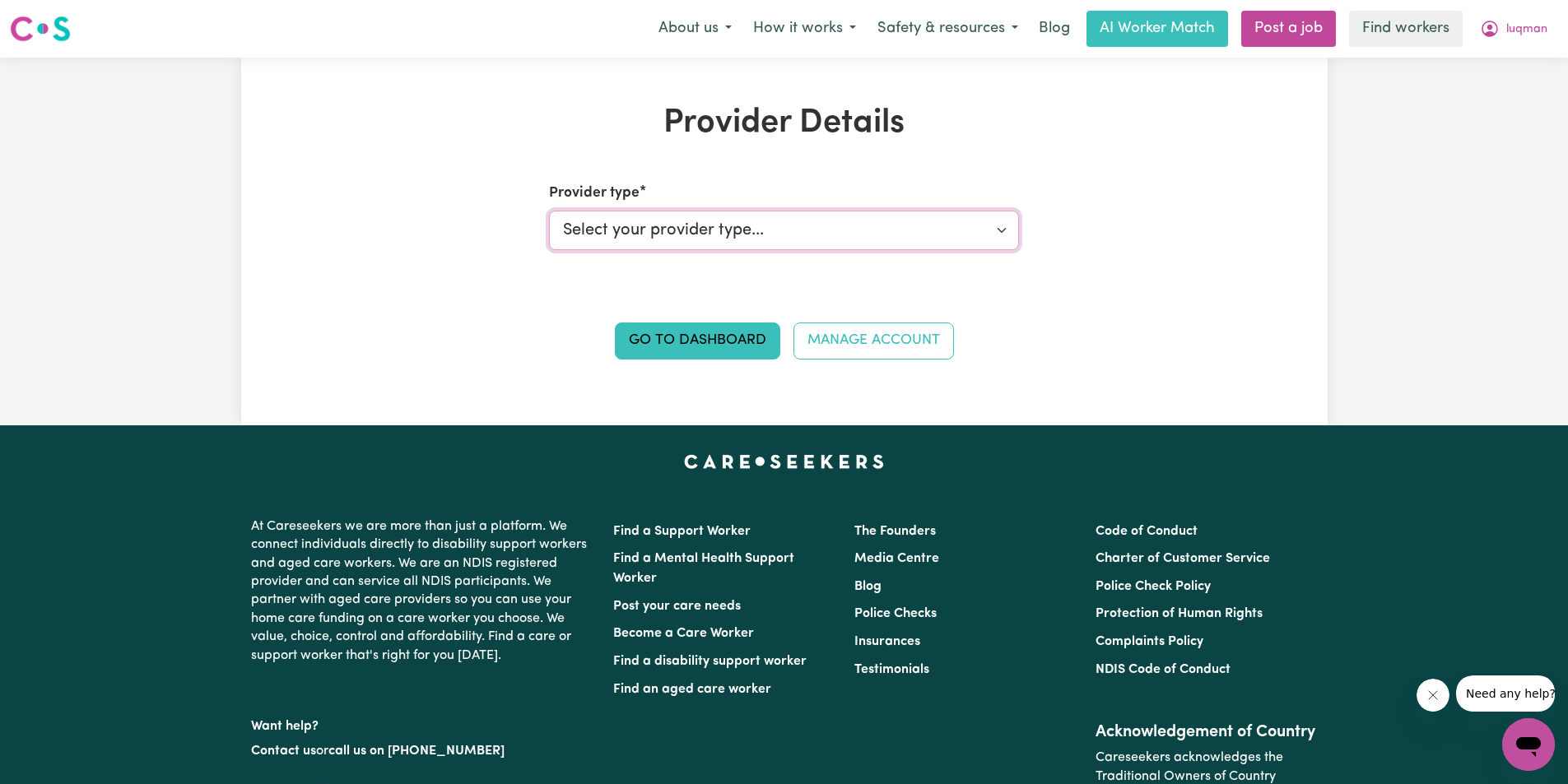
click at [789, 239] on select "Select your provider type... Privately Aged Care / Home Care Package NDIS Fundi…" at bounding box center [784, 230] width 470 height 40
select select "AGED_HOME_CARE"
click at [549, 210] on select "Select your provider type... Privately Aged Care / Home Care Package NDIS Fundi…" at bounding box center [784, 230] width 470 height 40
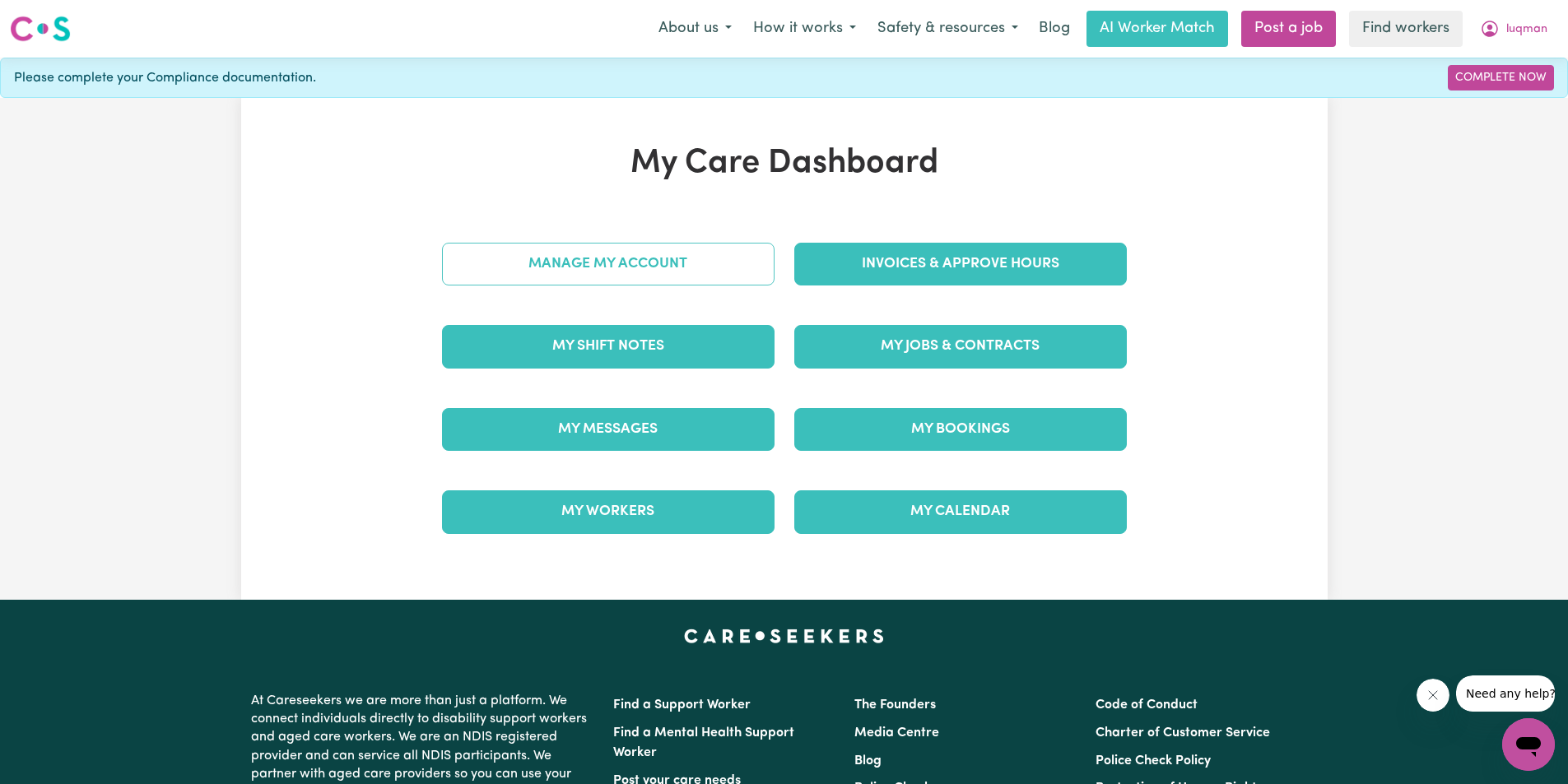
click at [678, 260] on link "Manage My Account" at bounding box center [608, 263] width 332 height 42
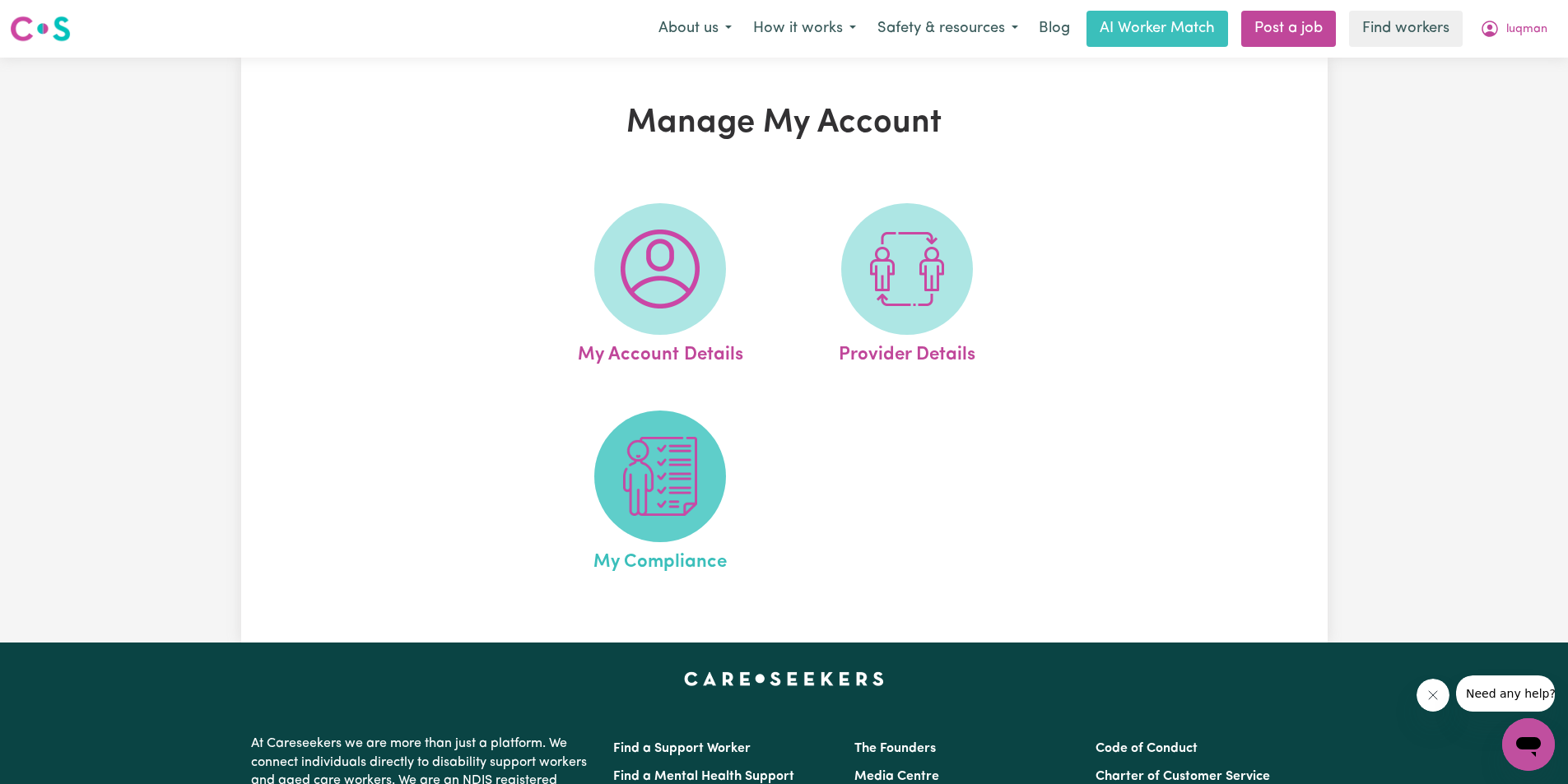
click at [681, 488] on img at bounding box center [661, 476] width 79 height 79
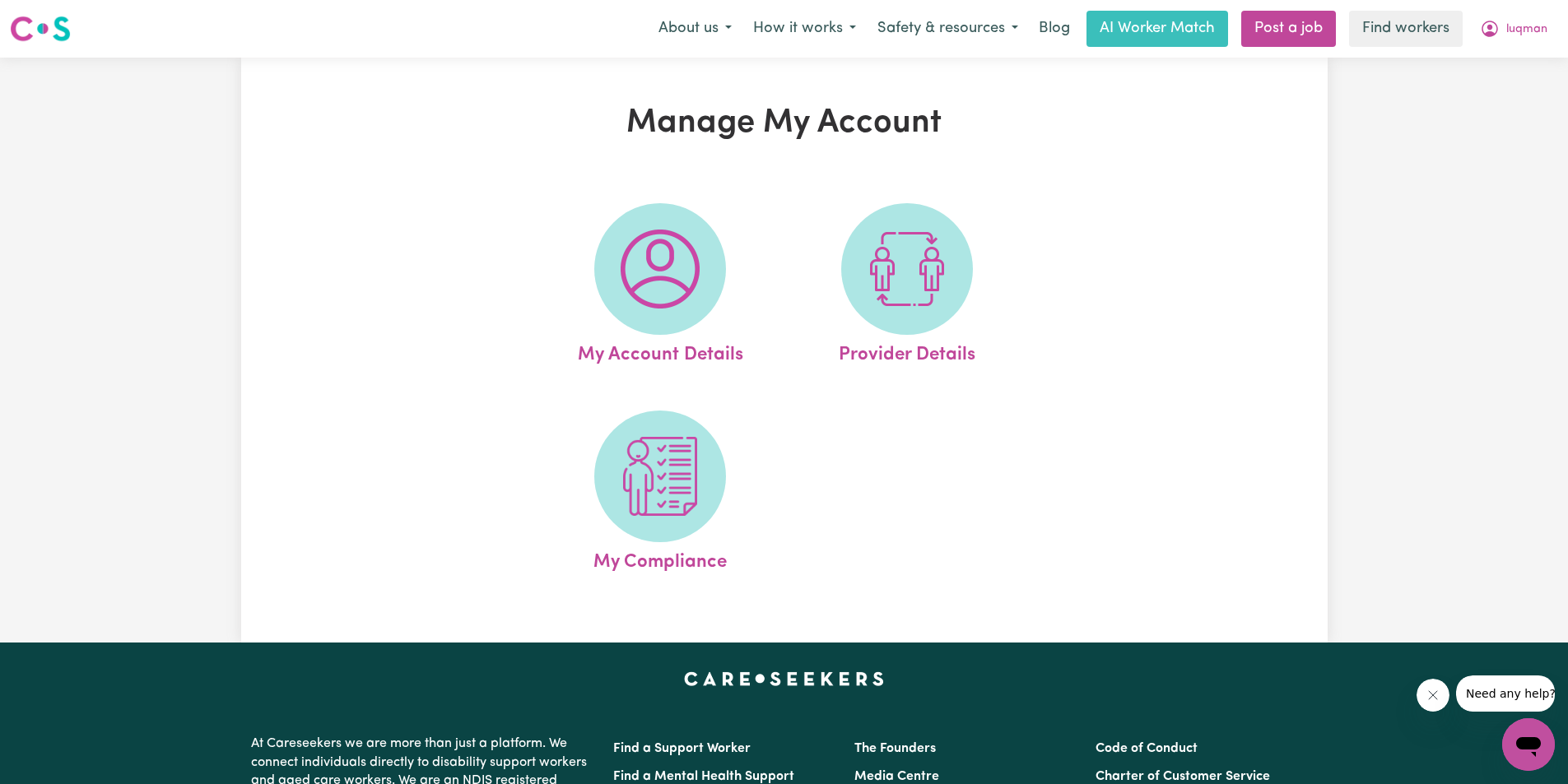
drag, startPoint x: 143, startPoint y: 10, endPoint x: 228, endPoint y: 310, distance: 311.8
click at [228, 310] on div "Manage My Account My Account Details Provider Details My Compliance" at bounding box center [784, 350] width 1568 height 585
